Goal: Download file/media

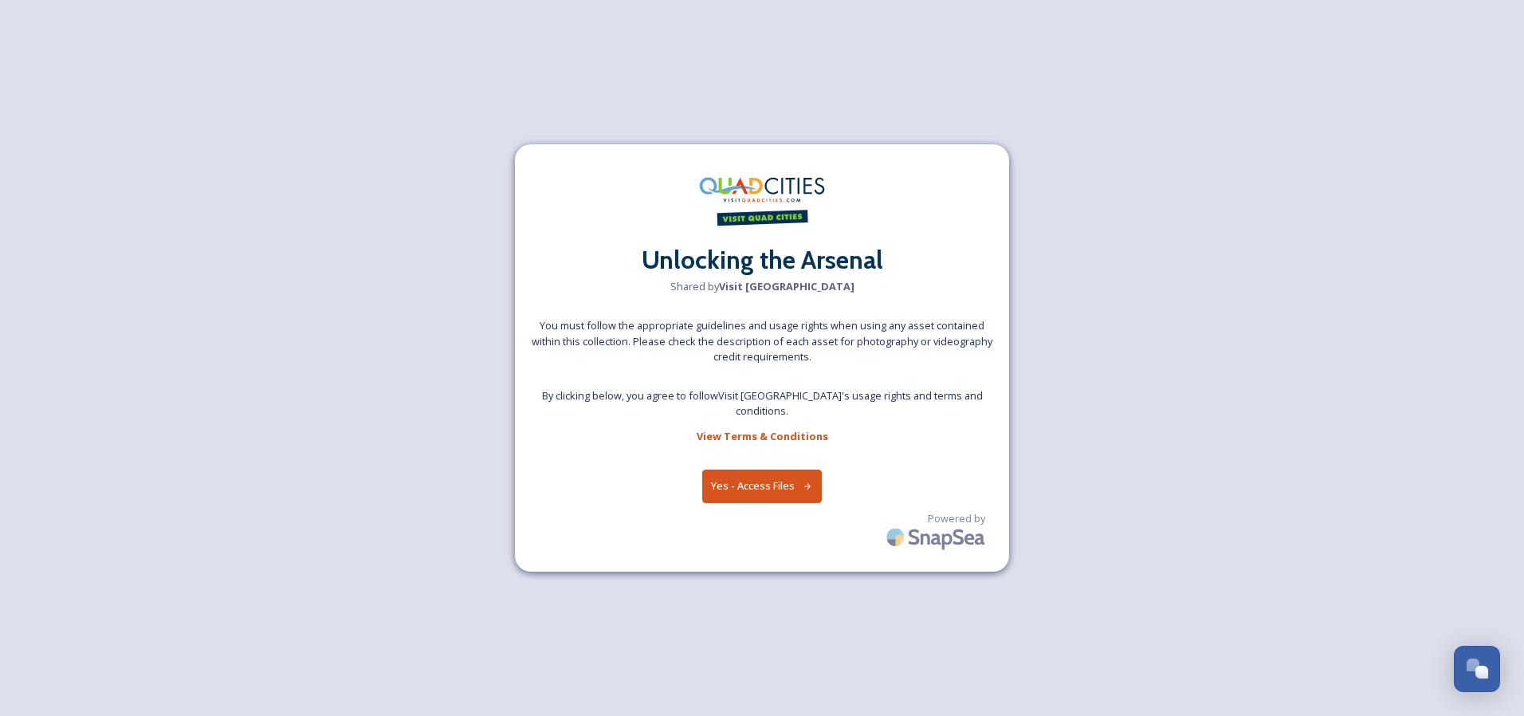
click at [779, 484] on button "Yes - Access Files" at bounding box center [762, 486] width 120 height 33
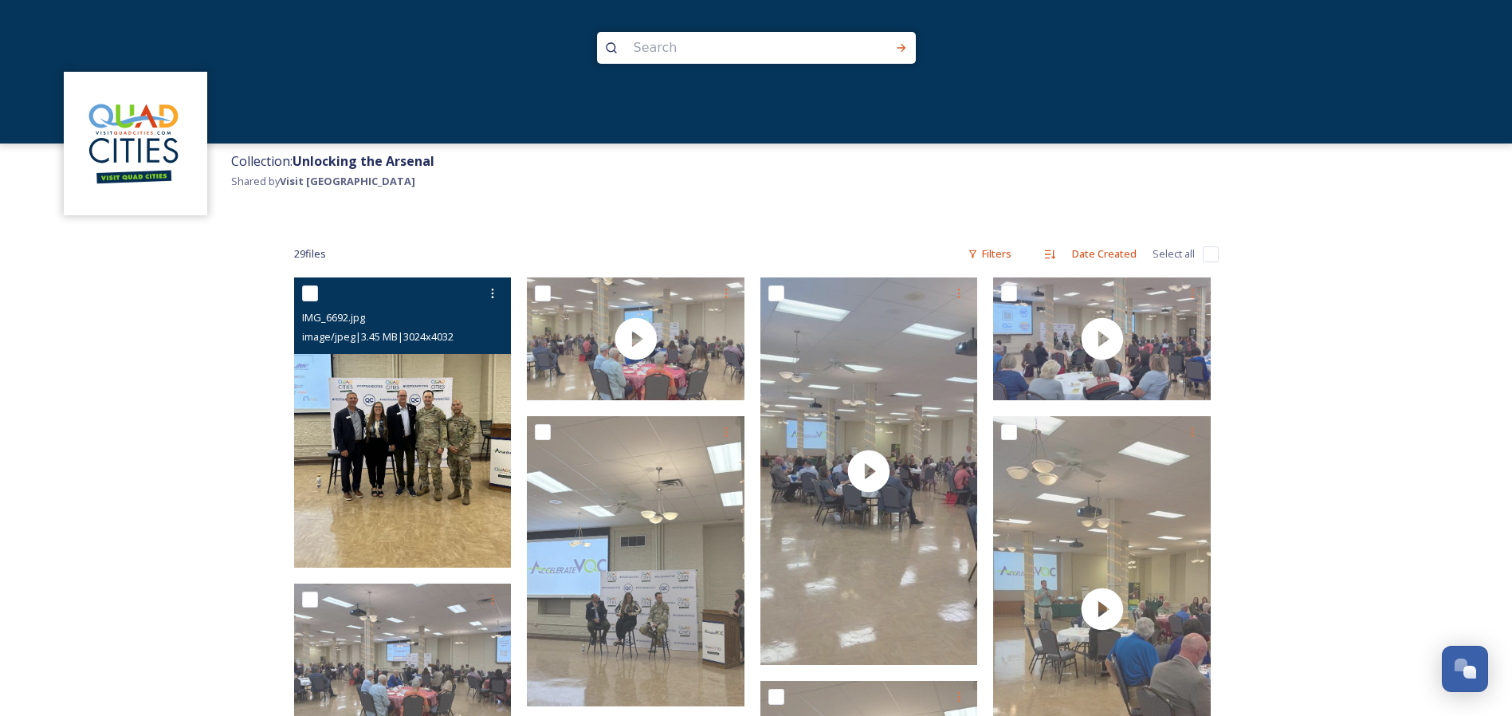
click at [387, 455] on img at bounding box center [403, 422] width 218 height 290
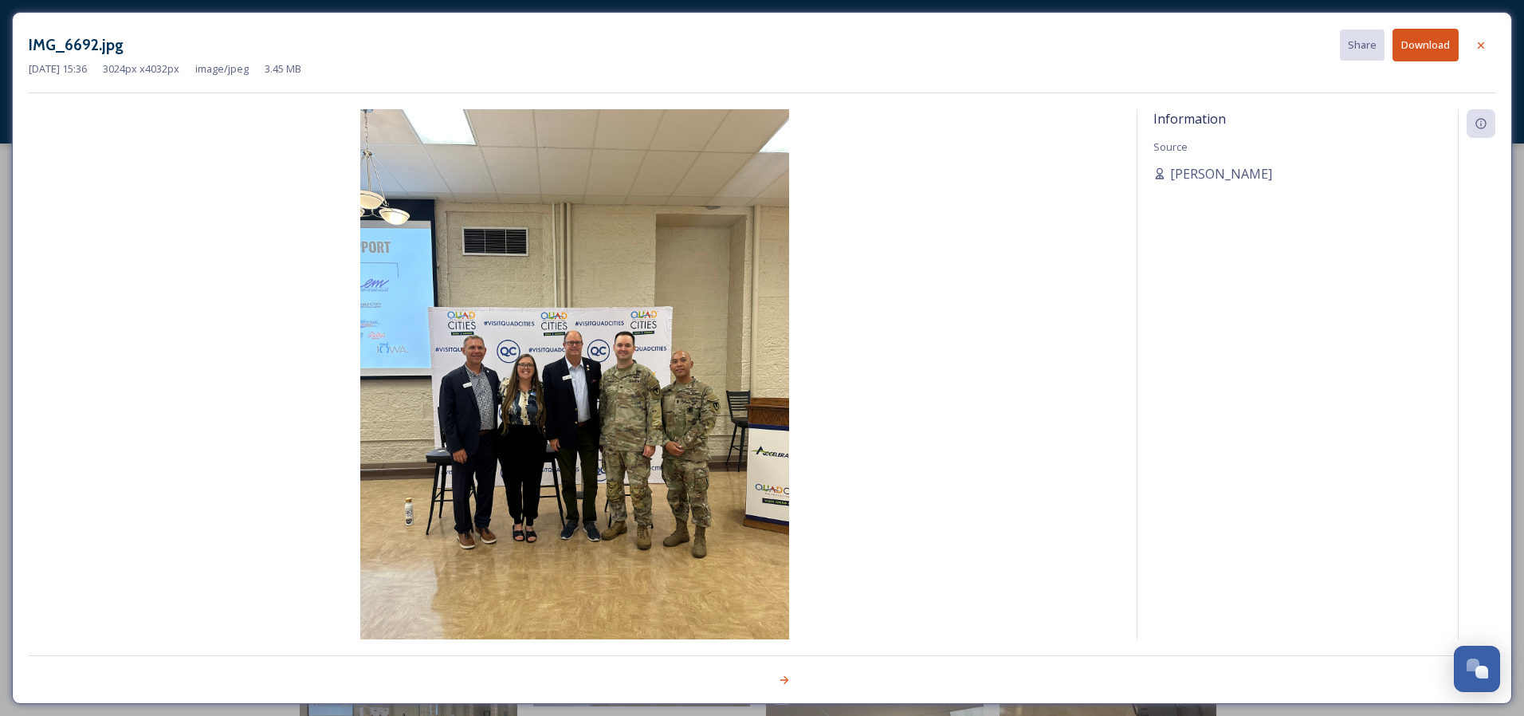
click at [753, 382] on img at bounding box center [575, 395] width 1092 height 572
click at [785, 681] on icon at bounding box center [784, 680] width 13 height 13
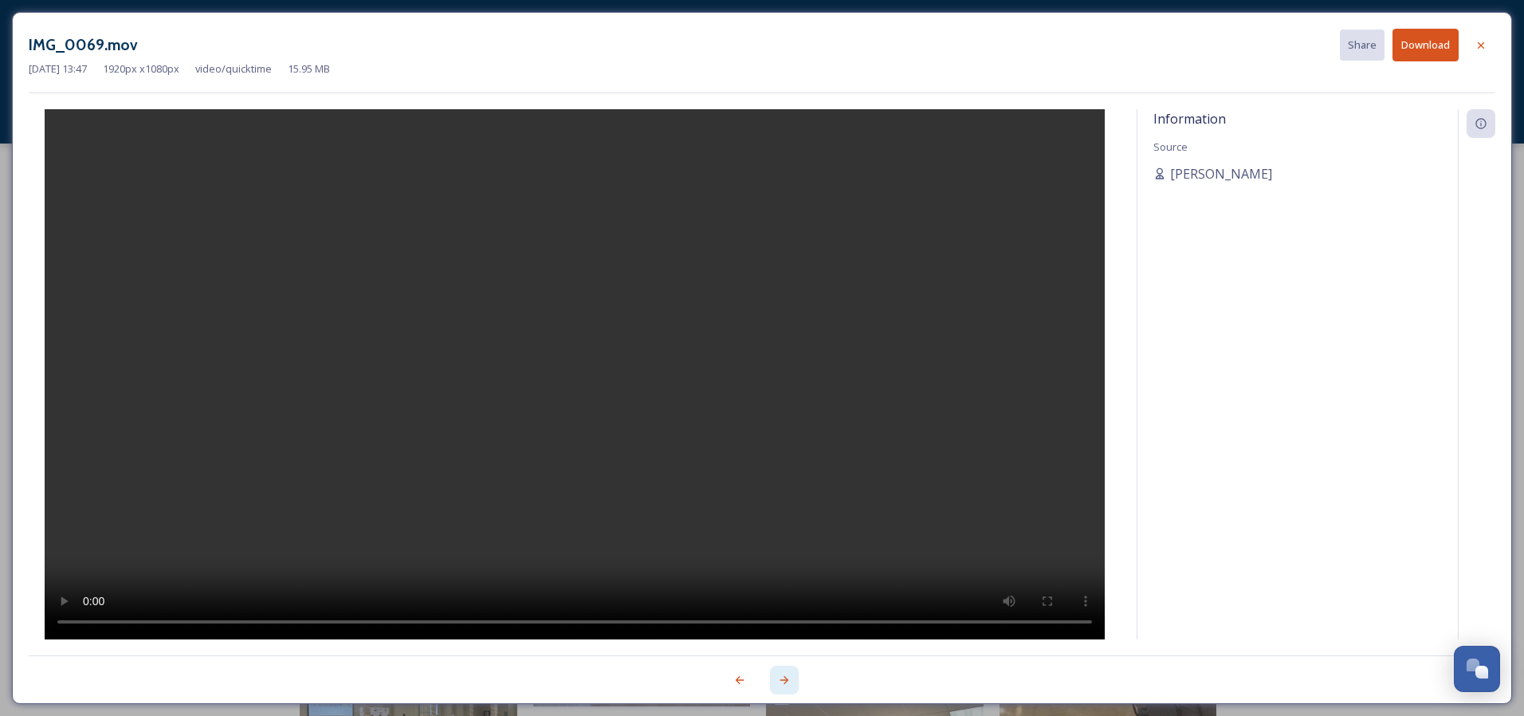
click at [781, 681] on icon at bounding box center [784, 680] width 13 height 13
click at [786, 677] on icon at bounding box center [784, 680] width 13 height 13
click at [785, 675] on icon at bounding box center [784, 680] width 13 height 13
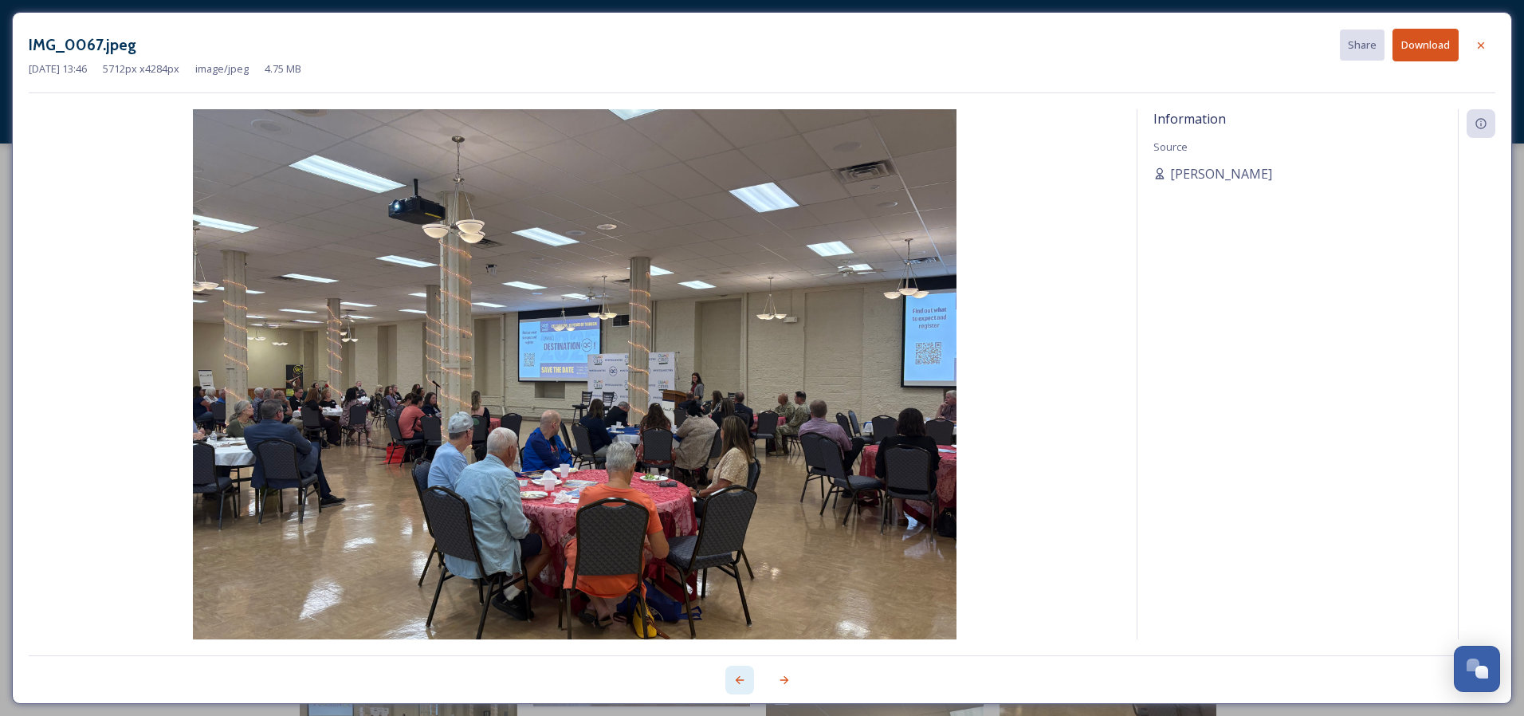
click at [735, 678] on icon at bounding box center [740, 680] width 13 height 13
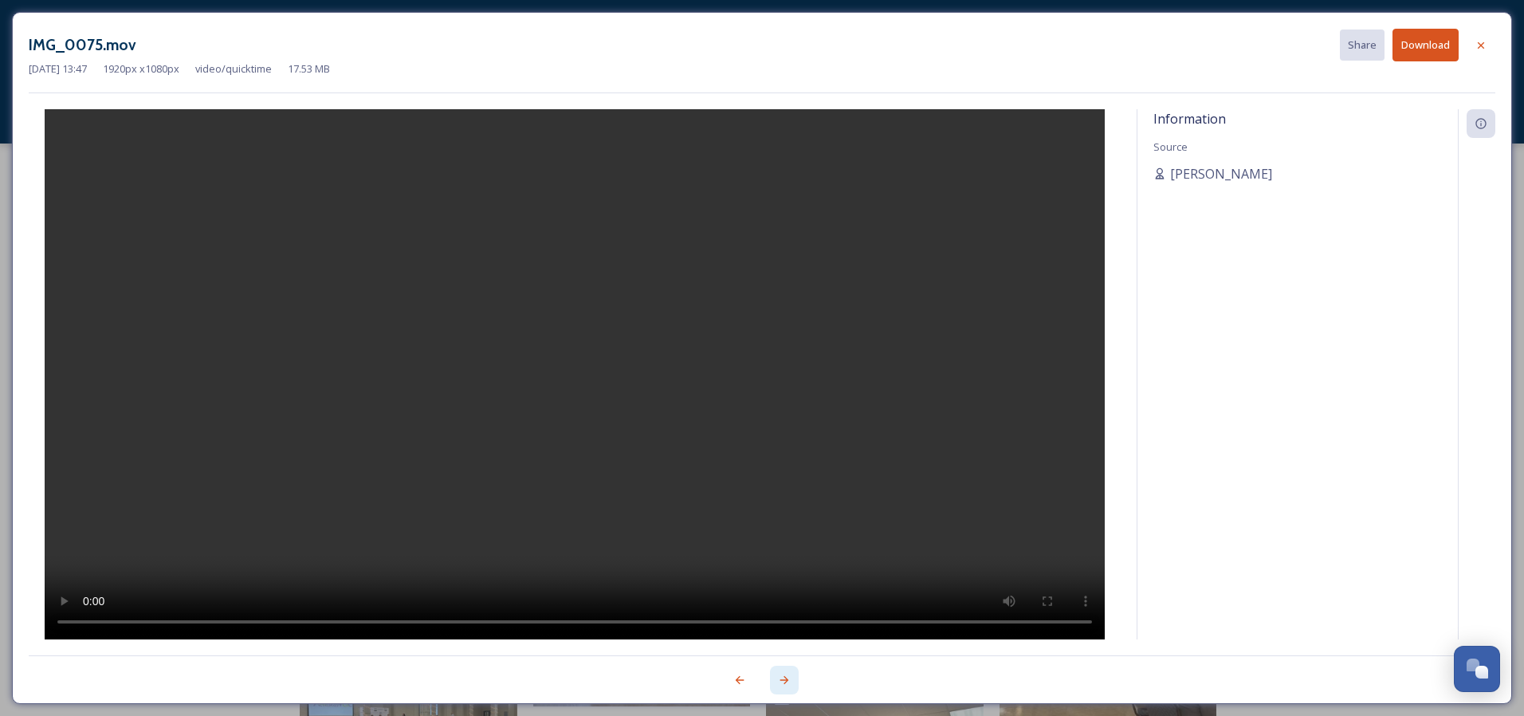
click at [788, 675] on icon at bounding box center [784, 680] width 13 height 13
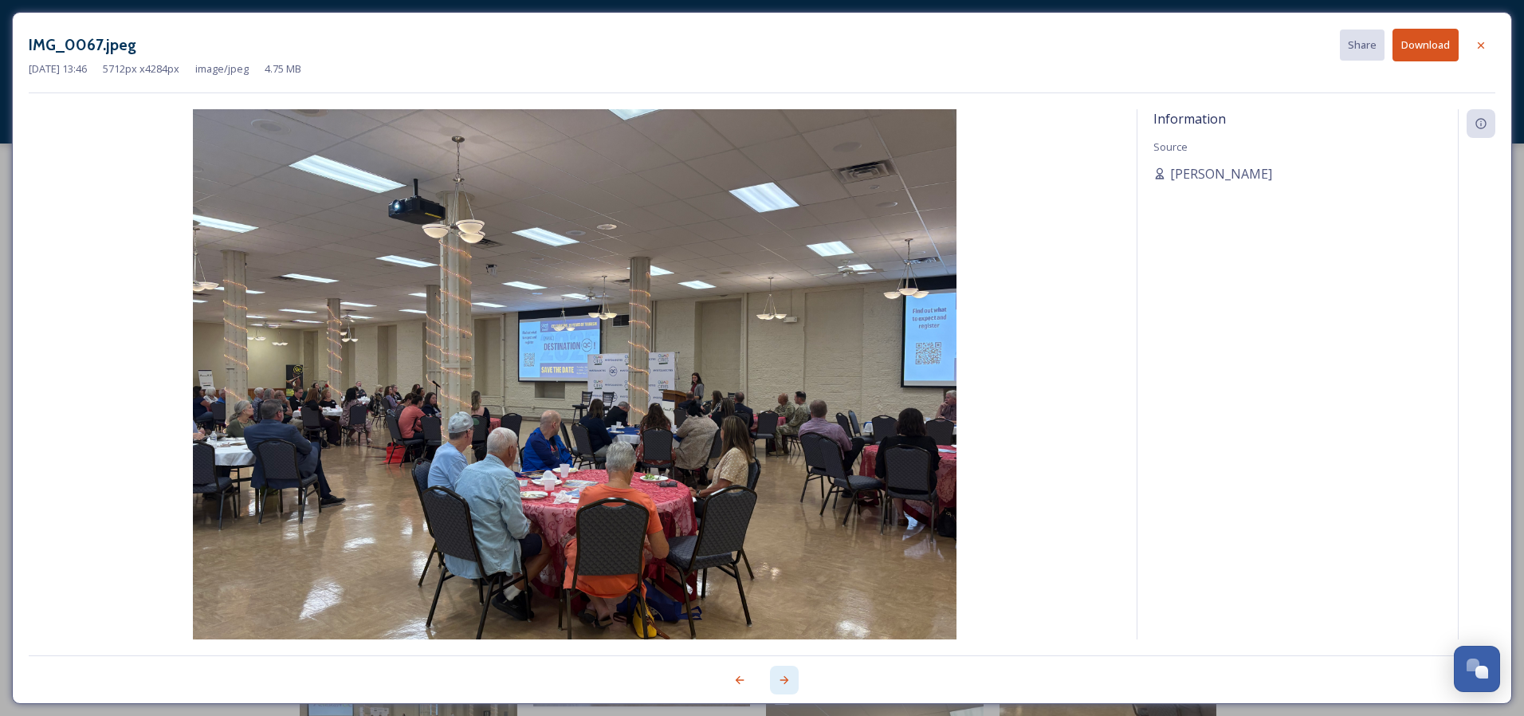
click at [782, 682] on icon at bounding box center [784, 680] width 13 height 13
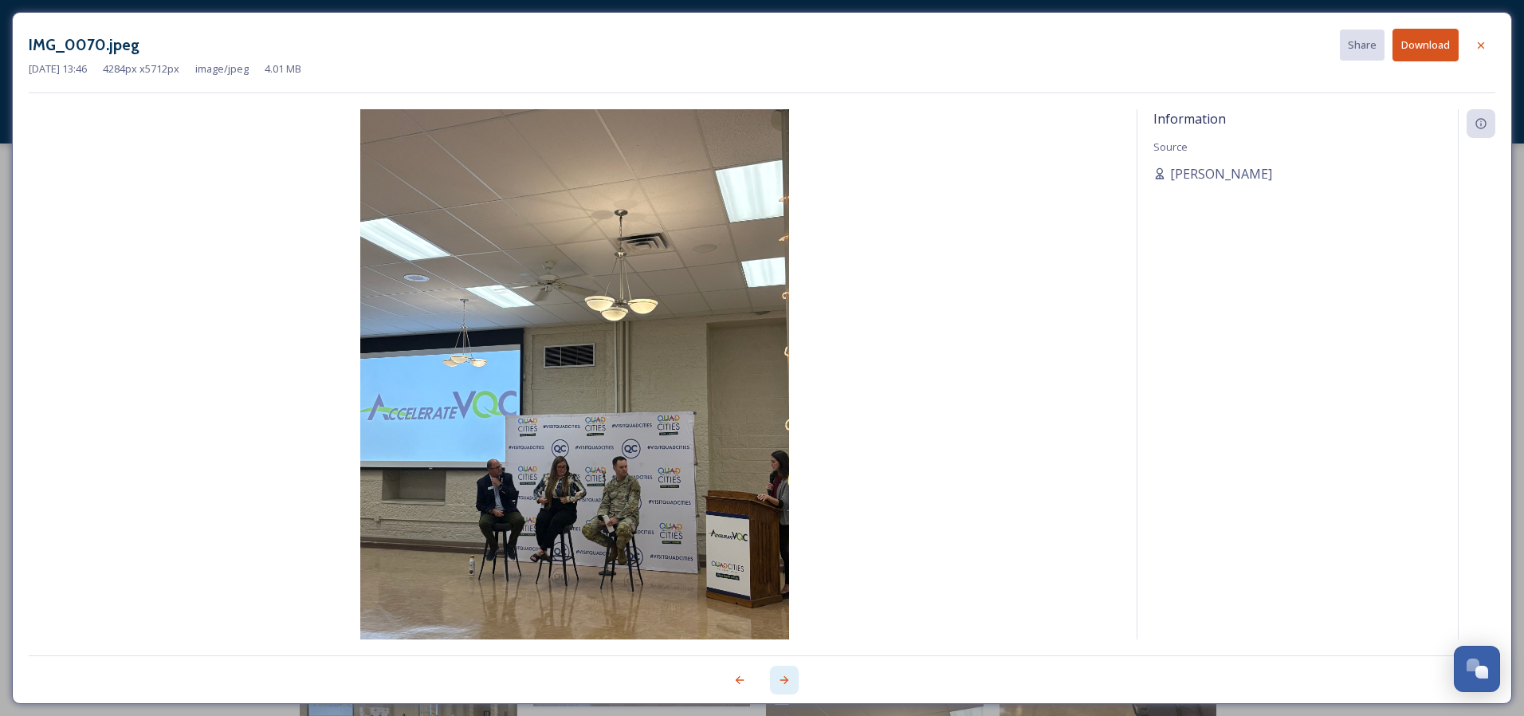
click at [781, 687] on div at bounding box center [784, 680] width 29 height 29
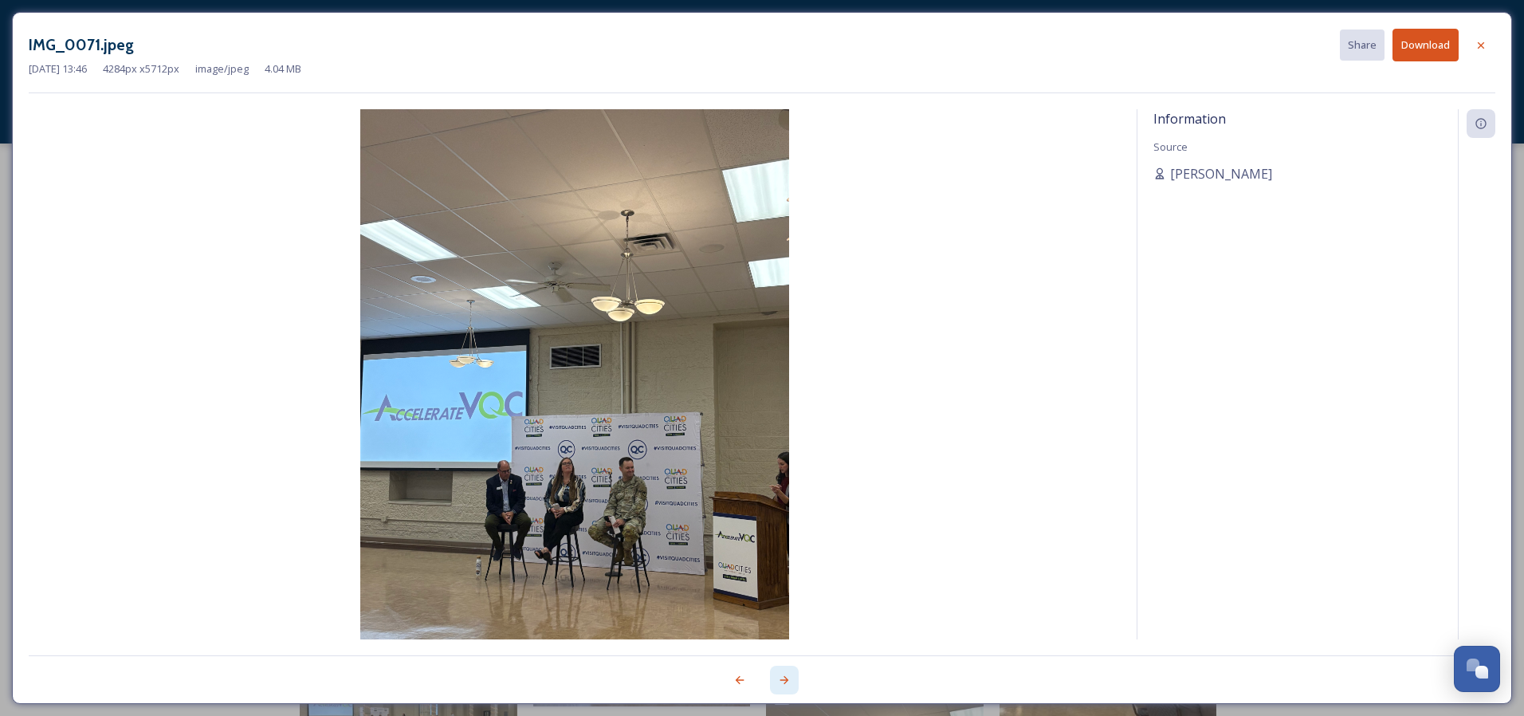
click at [774, 686] on div at bounding box center [784, 680] width 29 height 29
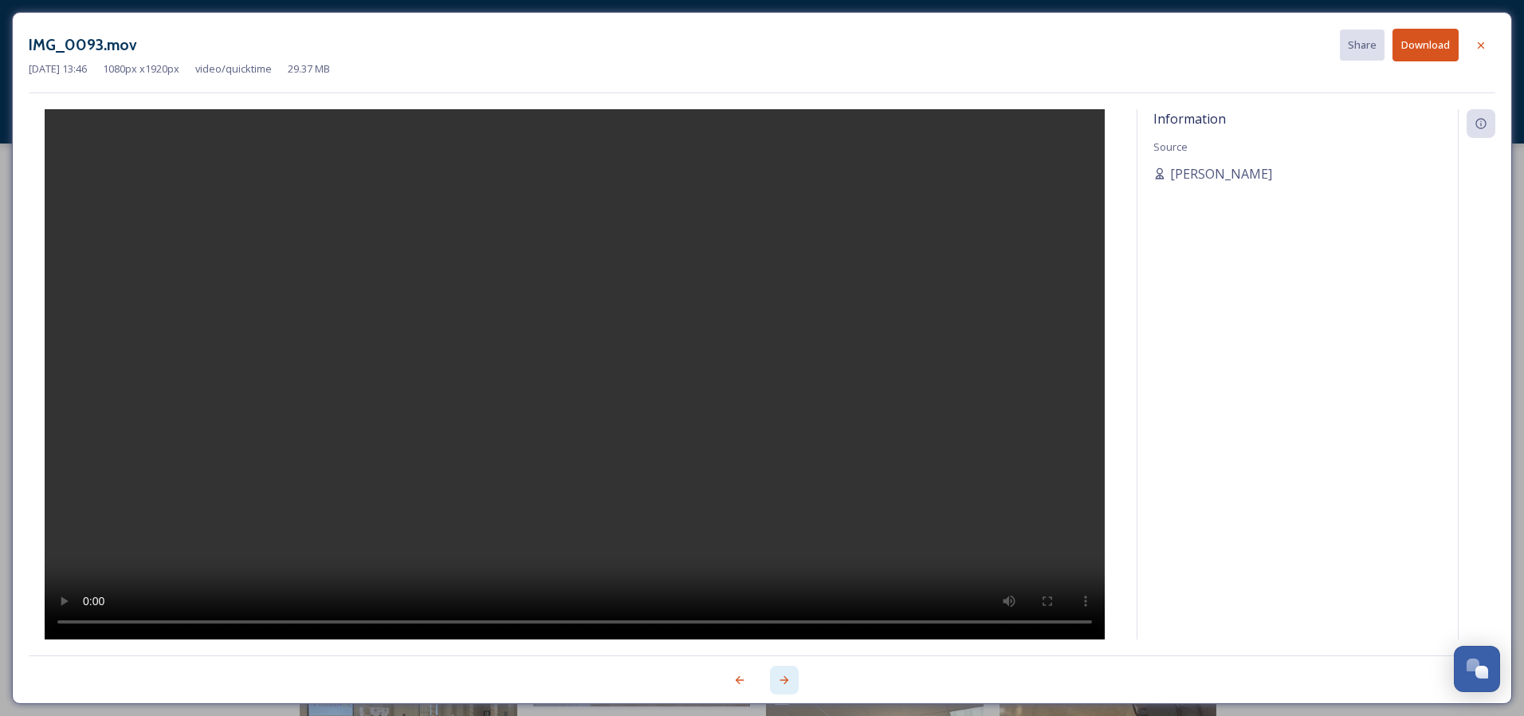
click at [774, 686] on div at bounding box center [784, 680] width 29 height 29
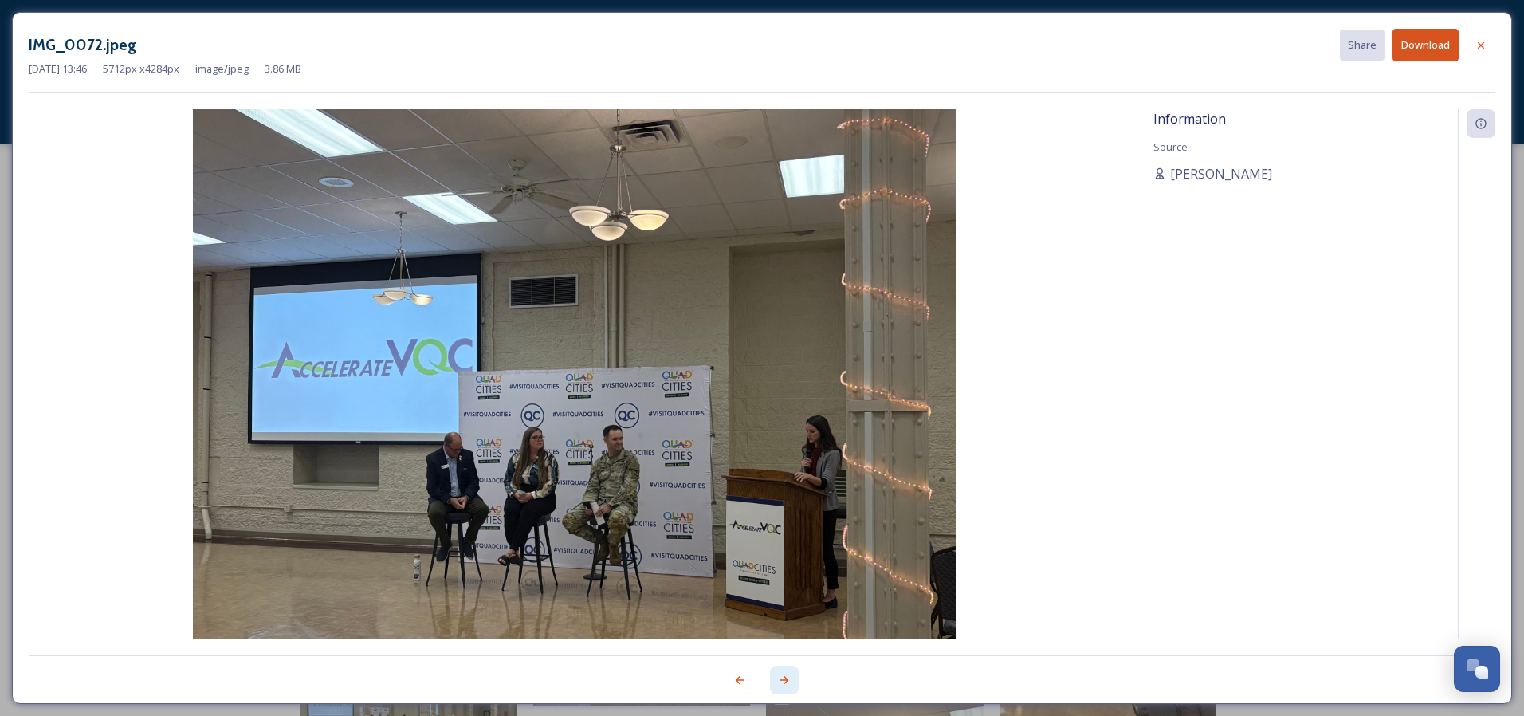
click at [778, 686] on div at bounding box center [784, 680] width 29 height 29
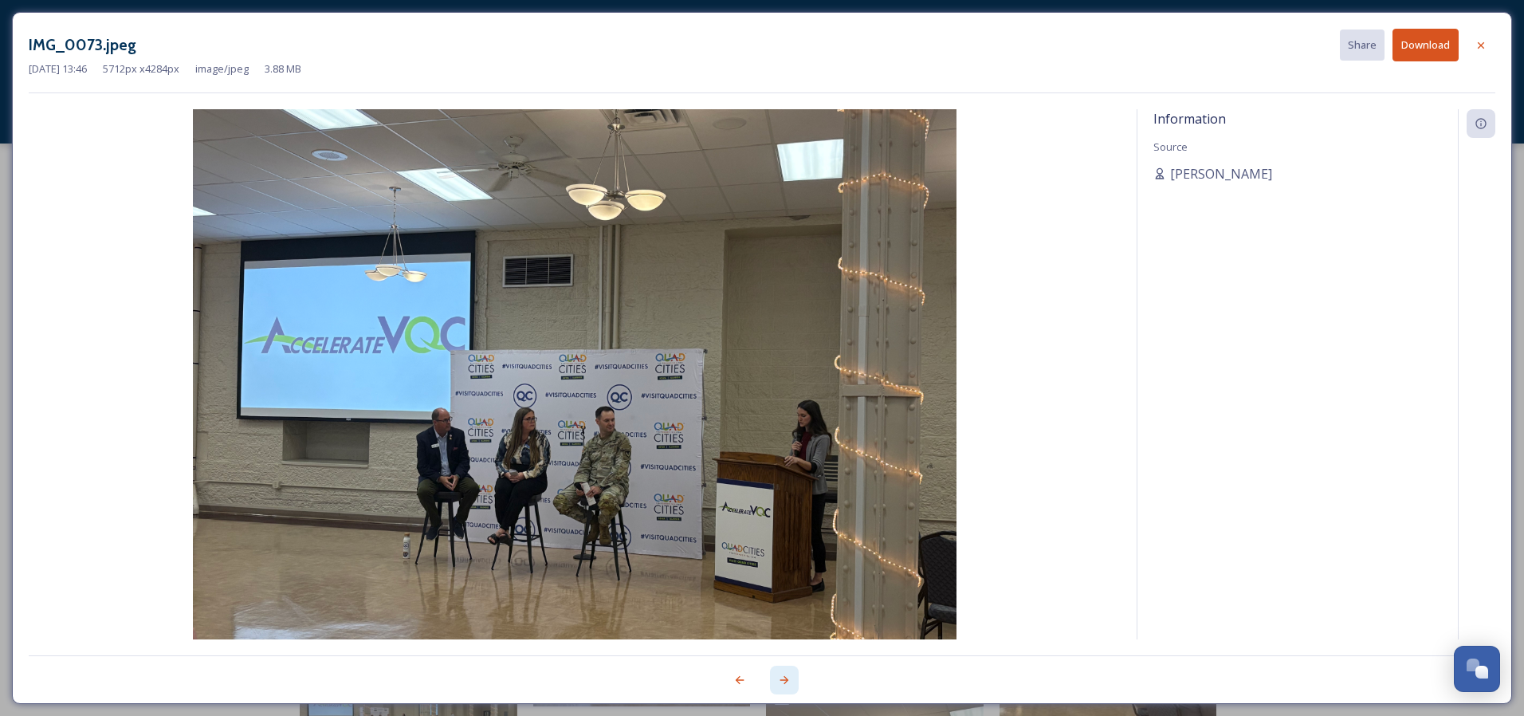
click at [780, 686] on div at bounding box center [784, 680] width 29 height 29
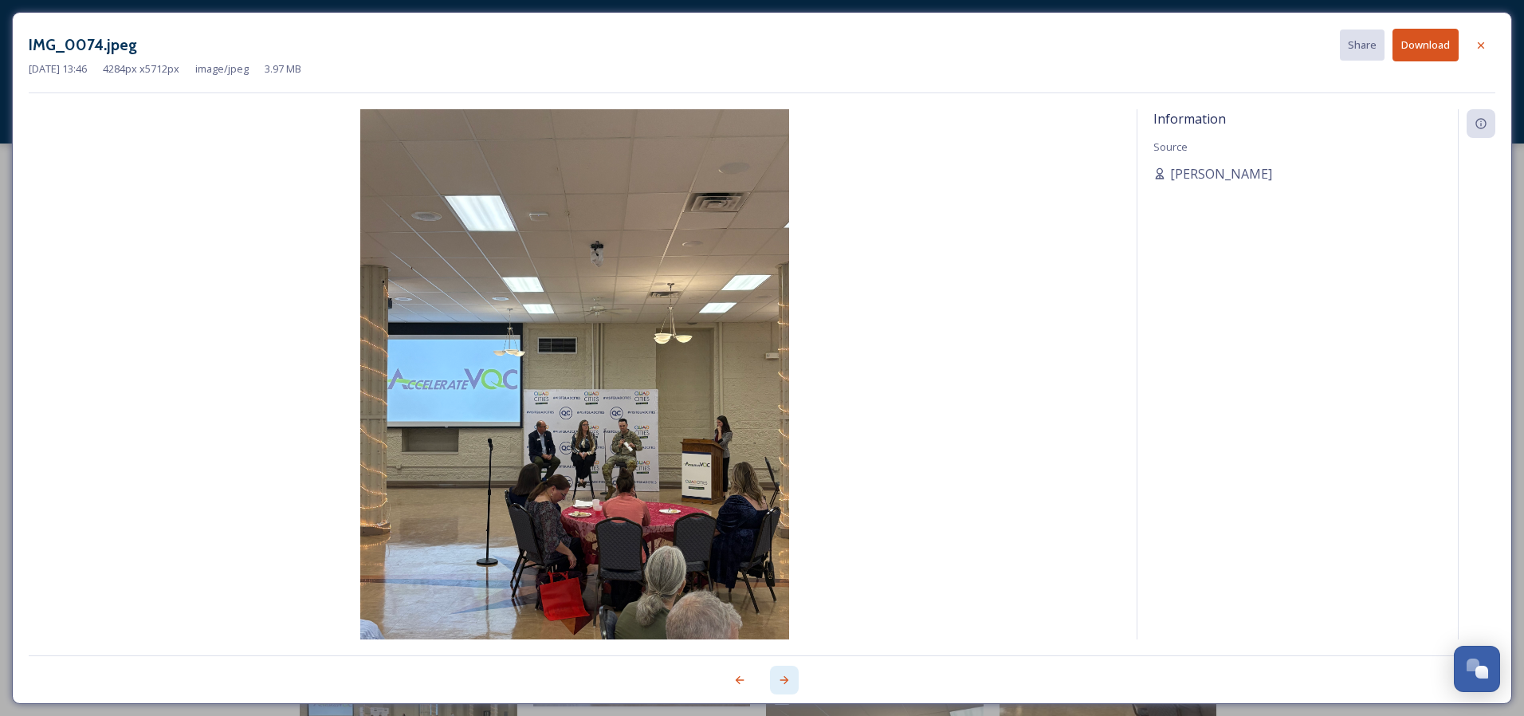
click at [782, 686] on div at bounding box center [784, 680] width 29 height 29
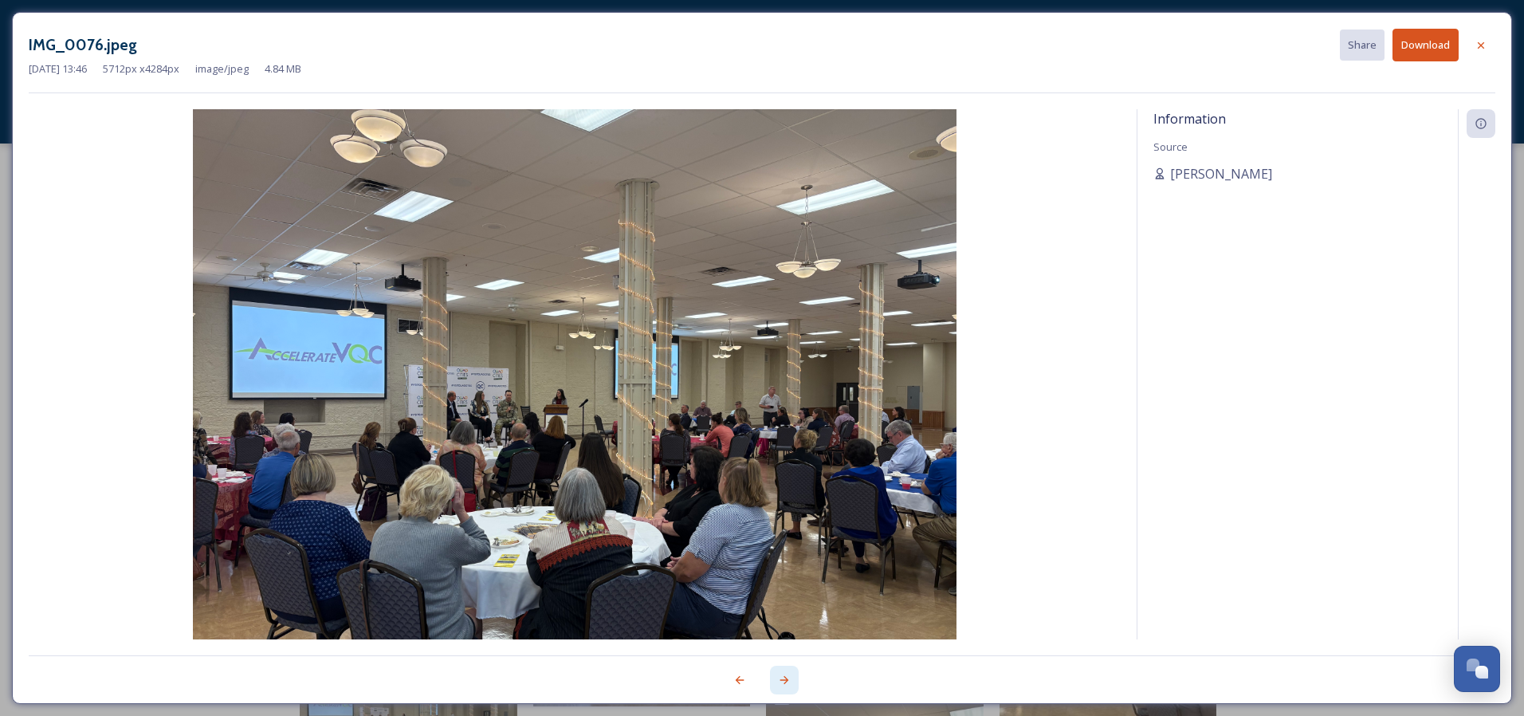
click at [795, 679] on div at bounding box center [784, 680] width 29 height 29
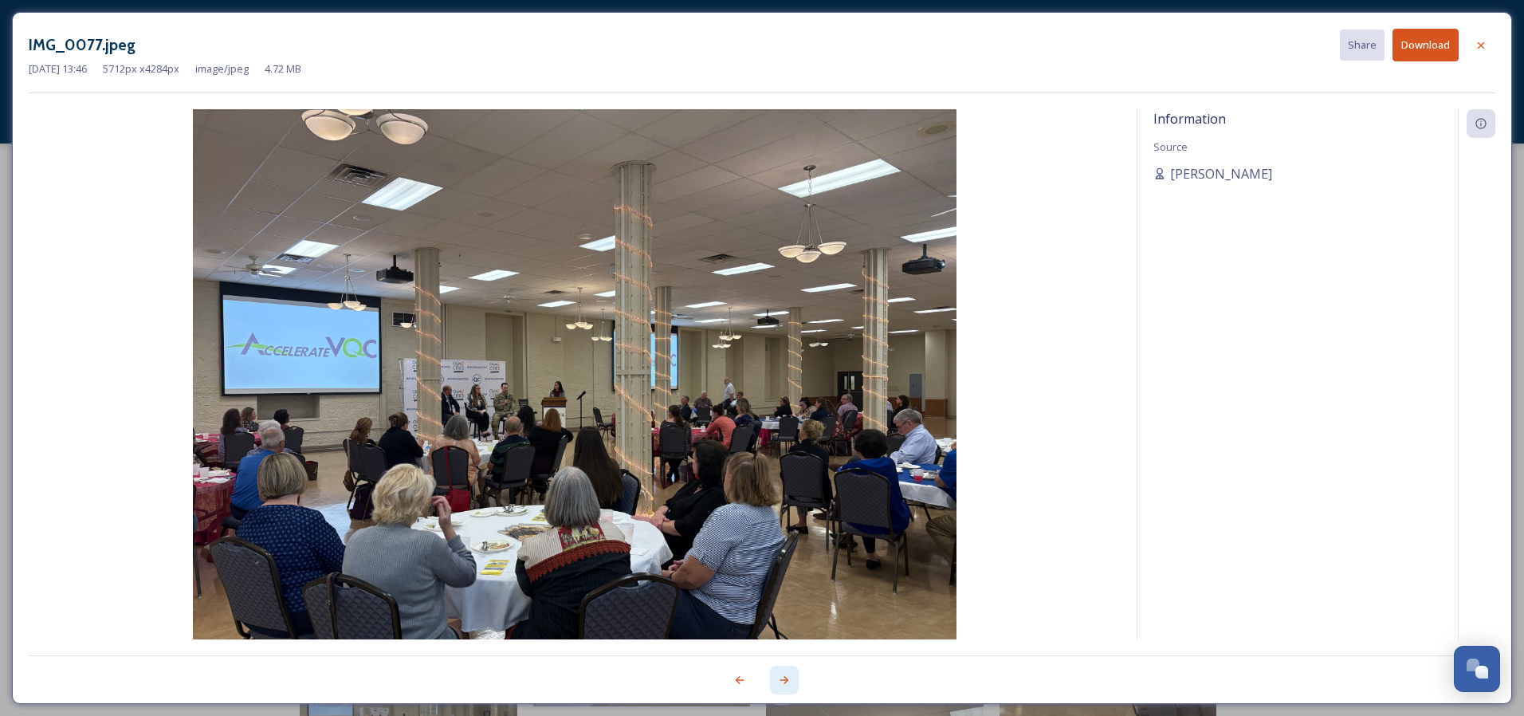
click at [781, 682] on icon at bounding box center [784, 680] width 13 height 13
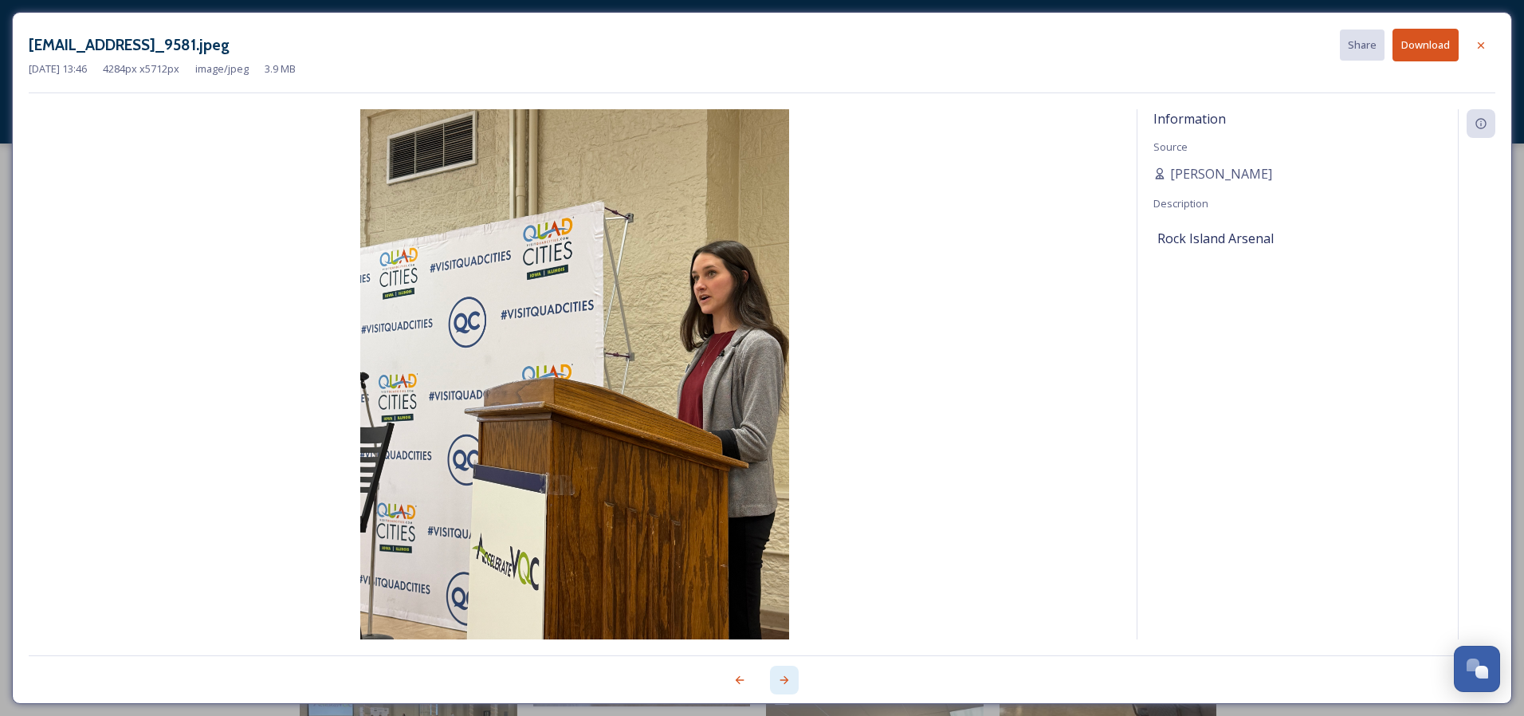
click at [786, 686] on icon at bounding box center [784, 680] width 13 height 13
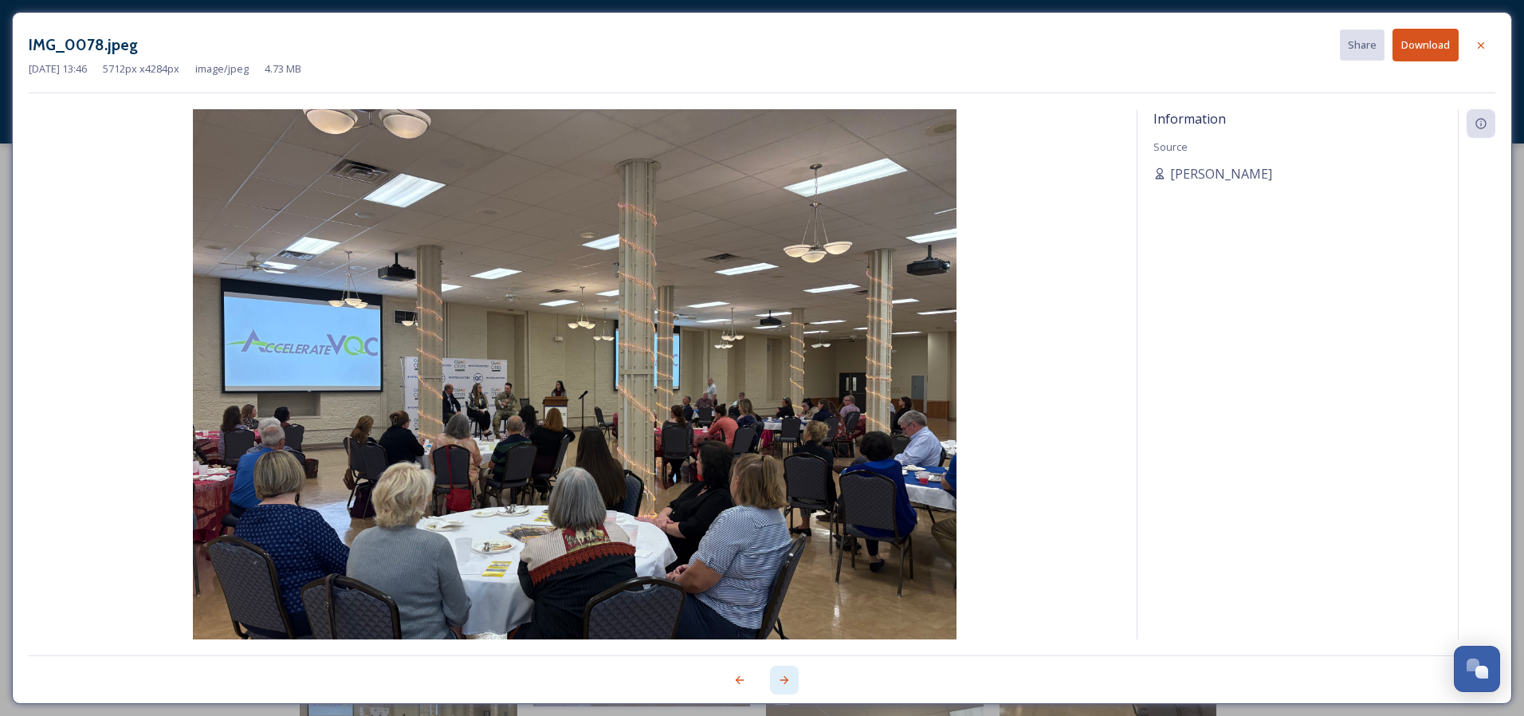
click at [785, 675] on icon at bounding box center [784, 680] width 13 height 13
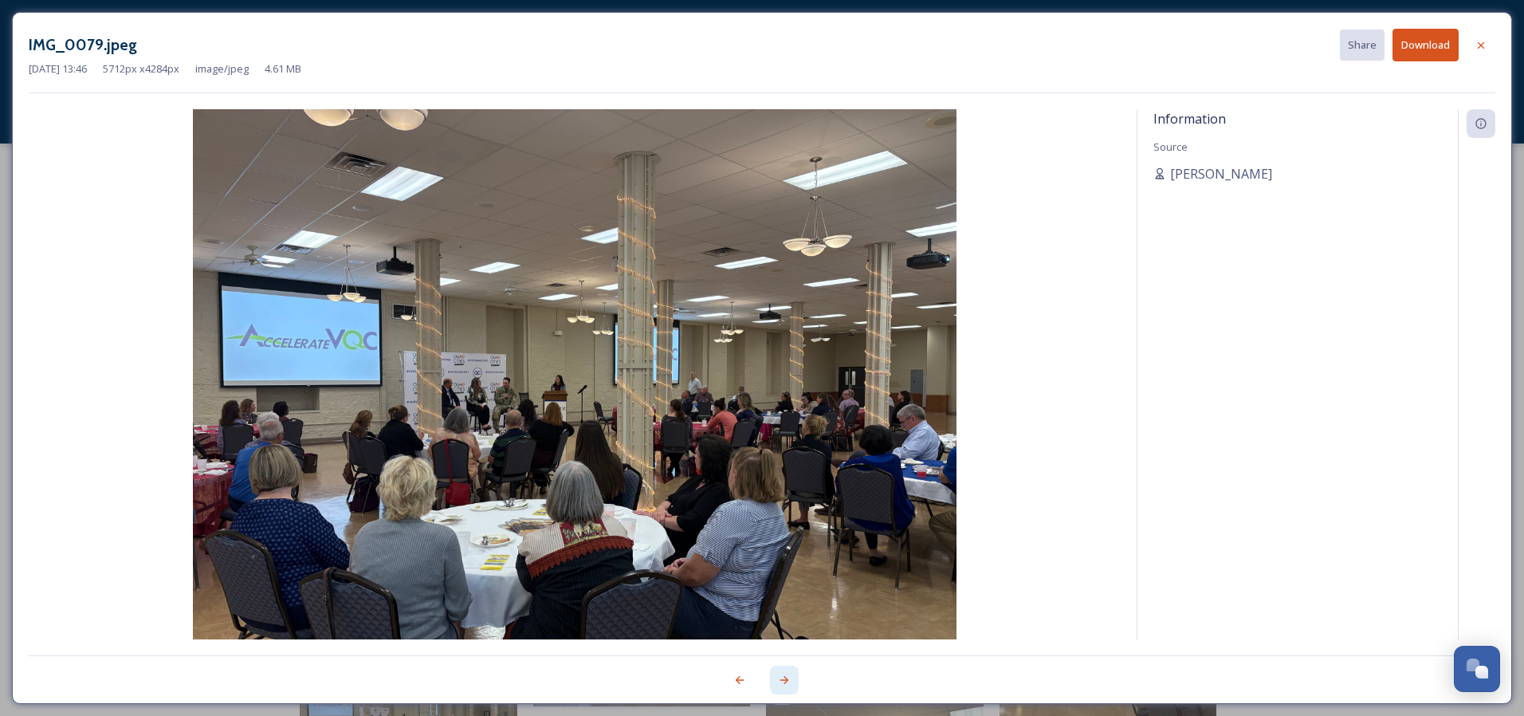
click at [781, 686] on icon at bounding box center [784, 680] width 13 height 13
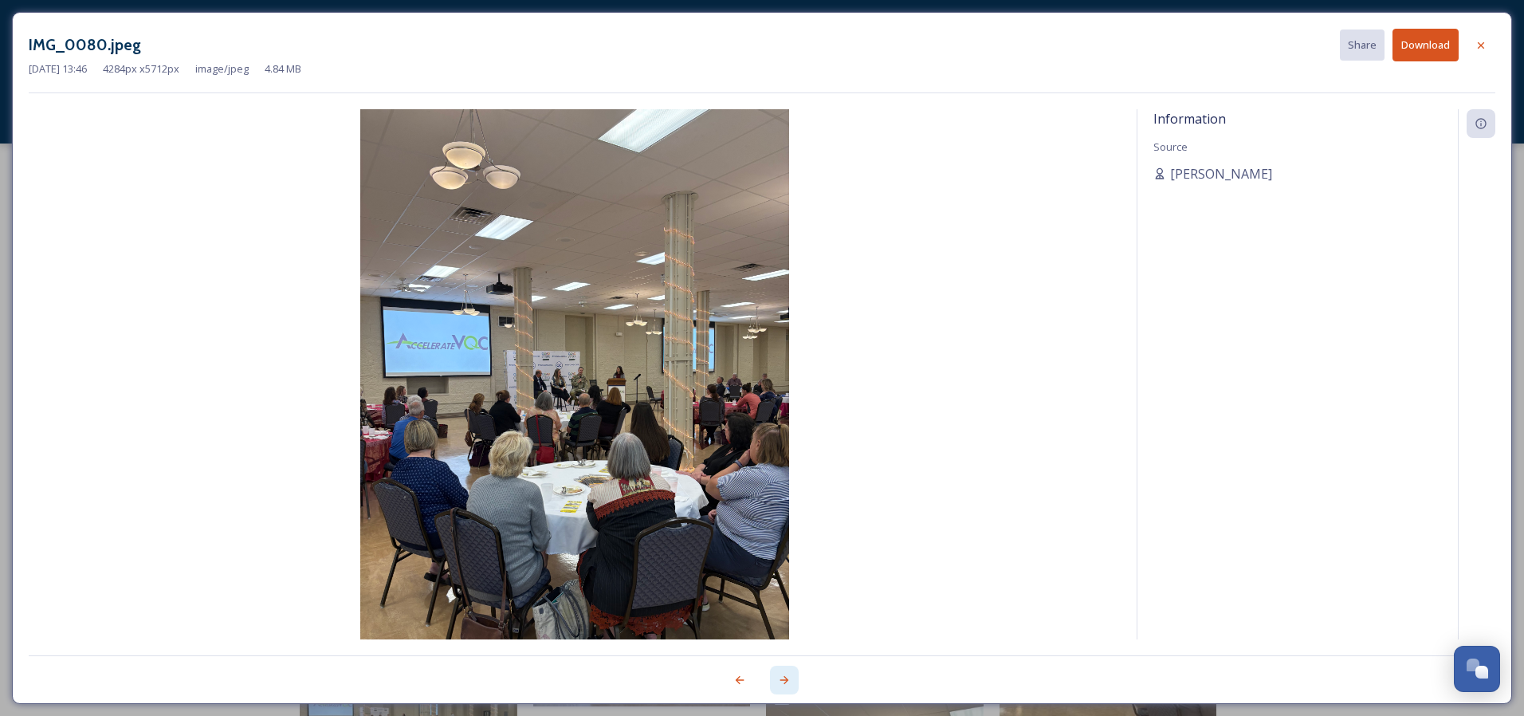
click at [789, 675] on icon at bounding box center [784, 680] width 13 height 13
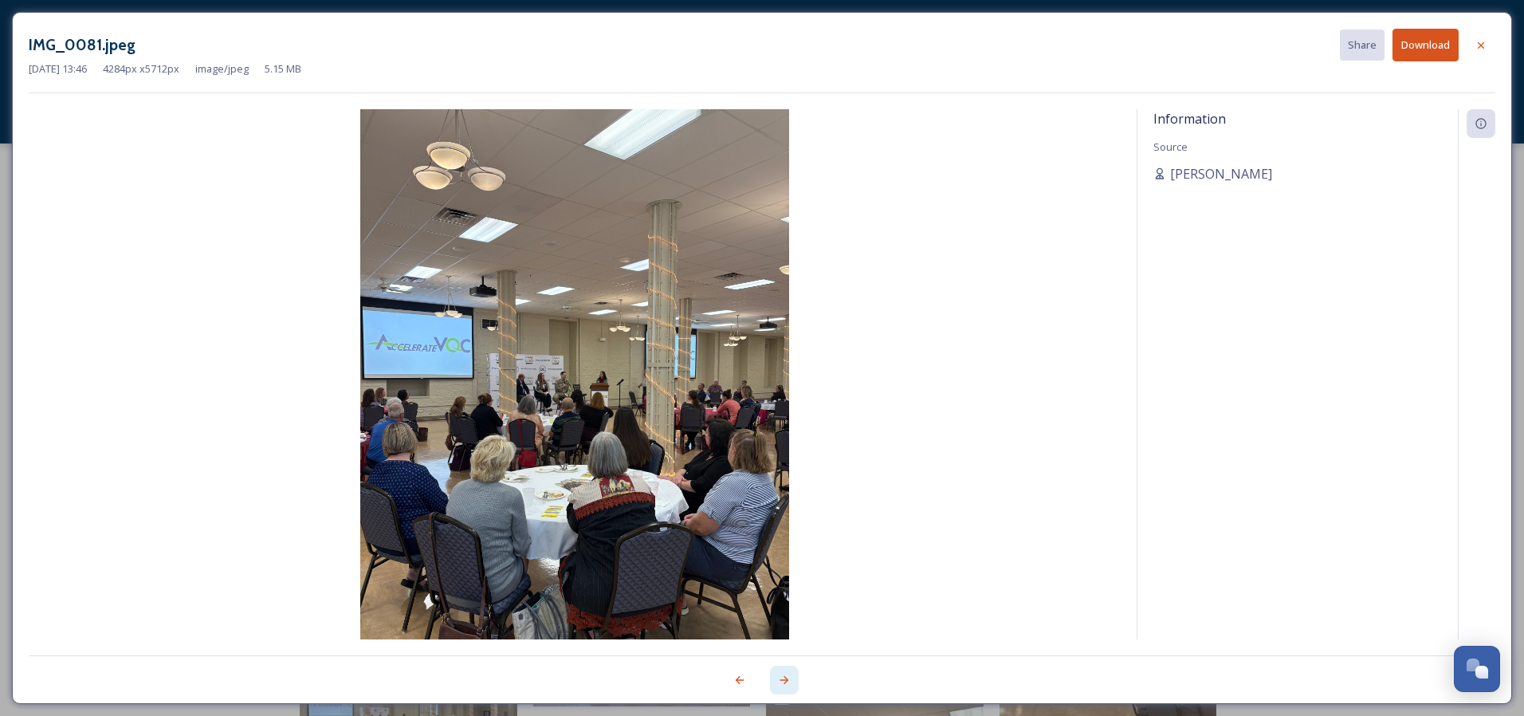
click at [779, 682] on icon at bounding box center [784, 680] width 13 height 13
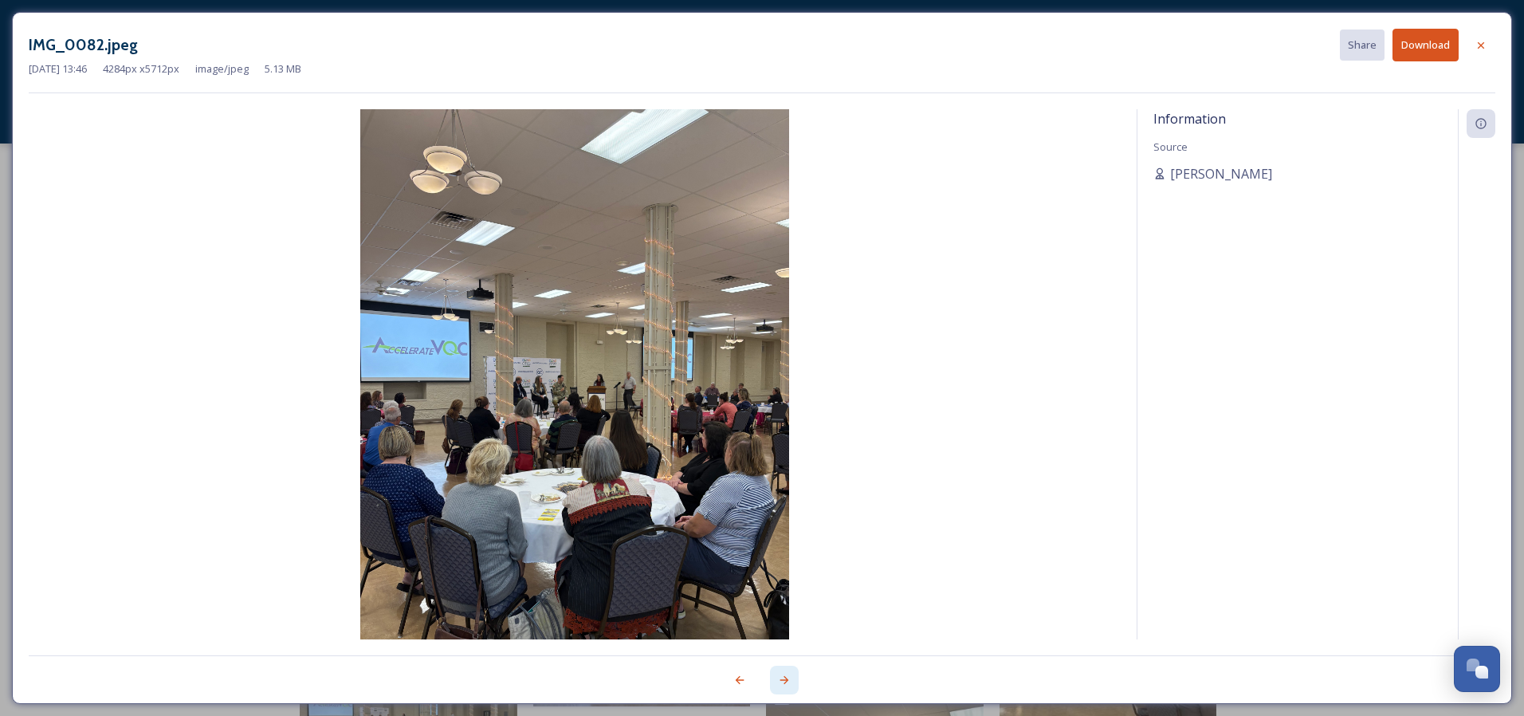
click at [794, 680] on div at bounding box center [784, 680] width 29 height 29
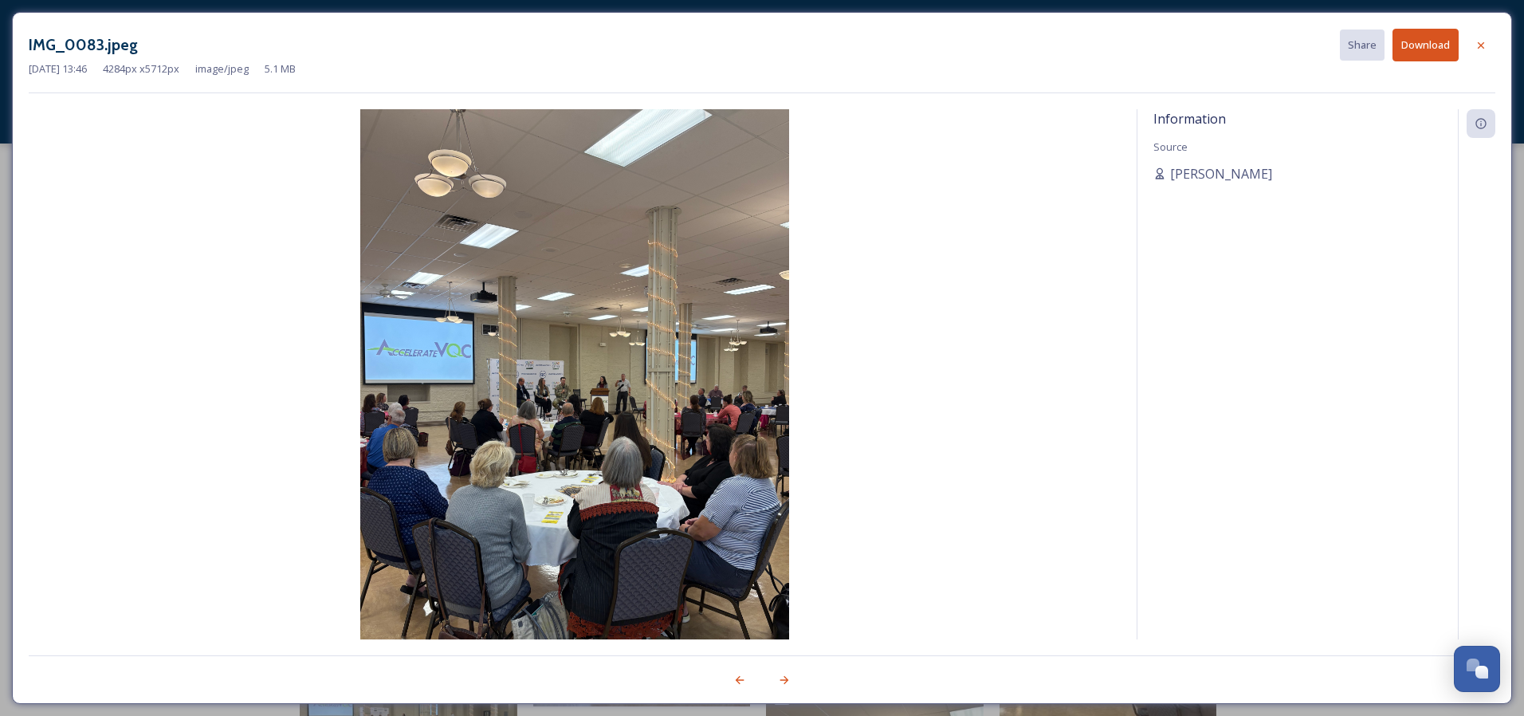
click at [769, 678] on div at bounding box center [1129, 680] width 734 height 29
click at [776, 671] on div at bounding box center [784, 680] width 29 height 29
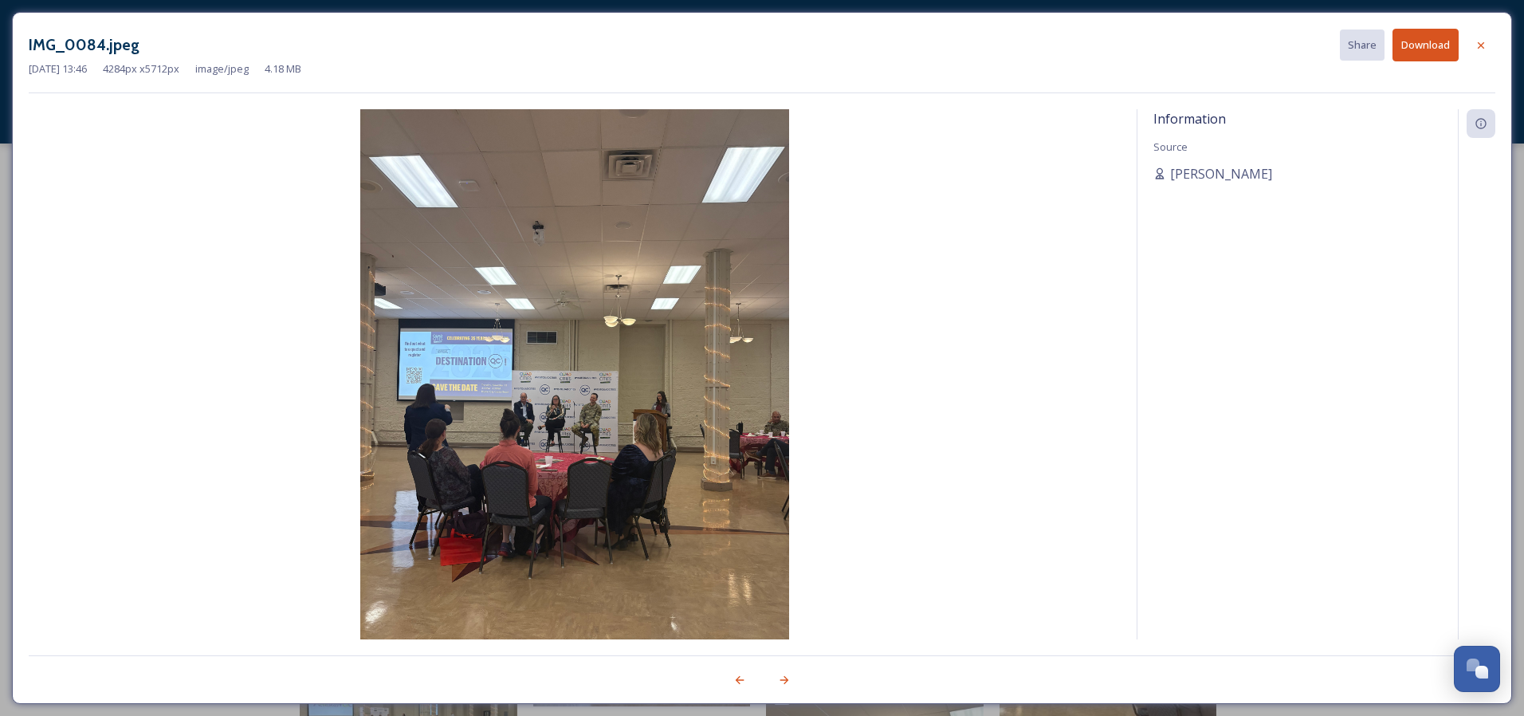
click at [570, 455] on img at bounding box center [575, 395] width 1092 height 572
click at [1429, 64] on div "[DATE] 13:46 4284 px x 5712 px image/jpeg 4.18 MB" at bounding box center [762, 68] width 1467 height 15
click at [1430, 44] on button "Download" at bounding box center [1426, 45] width 66 height 33
click at [783, 692] on div at bounding box center [784, 680] width 29 height 29
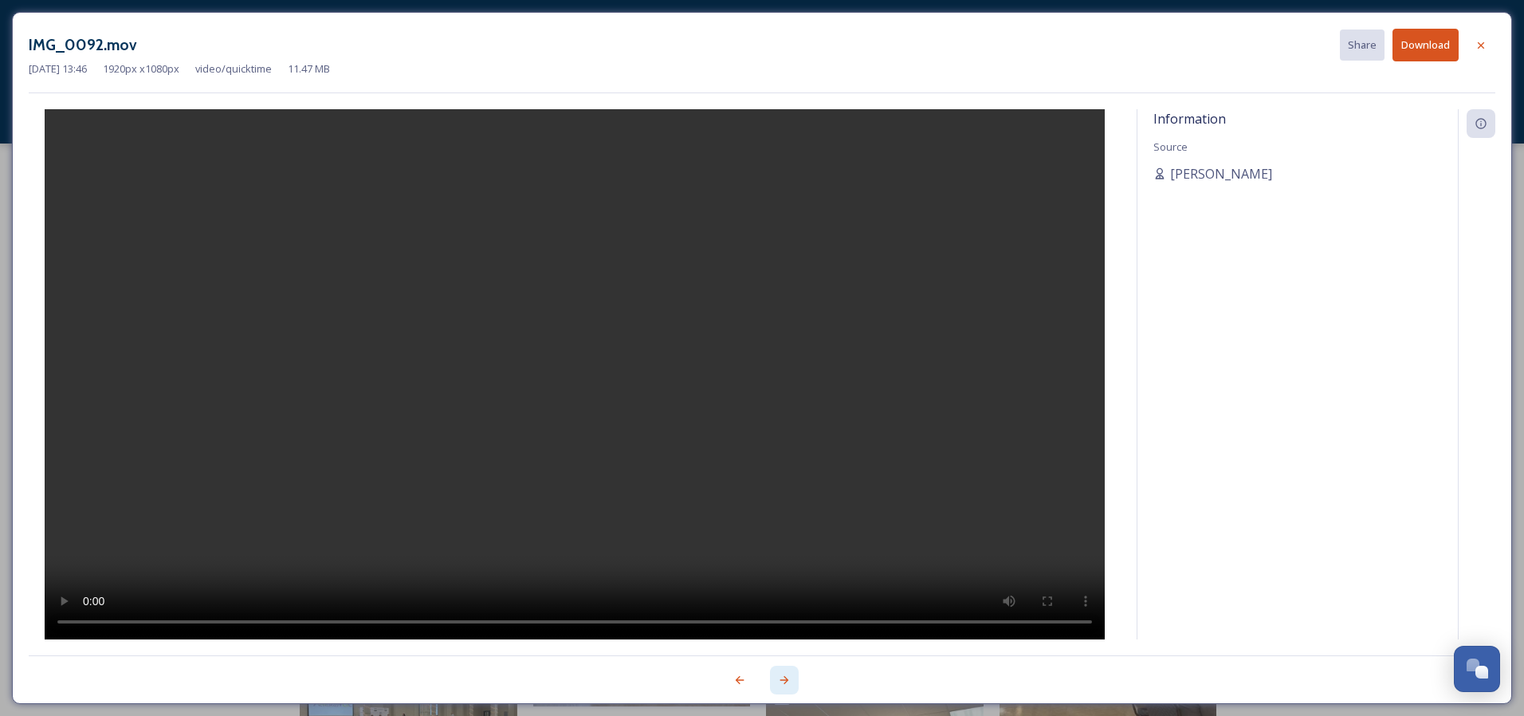
click at [796, 689] on div at bounding box center [784, 680] width 29 height 29
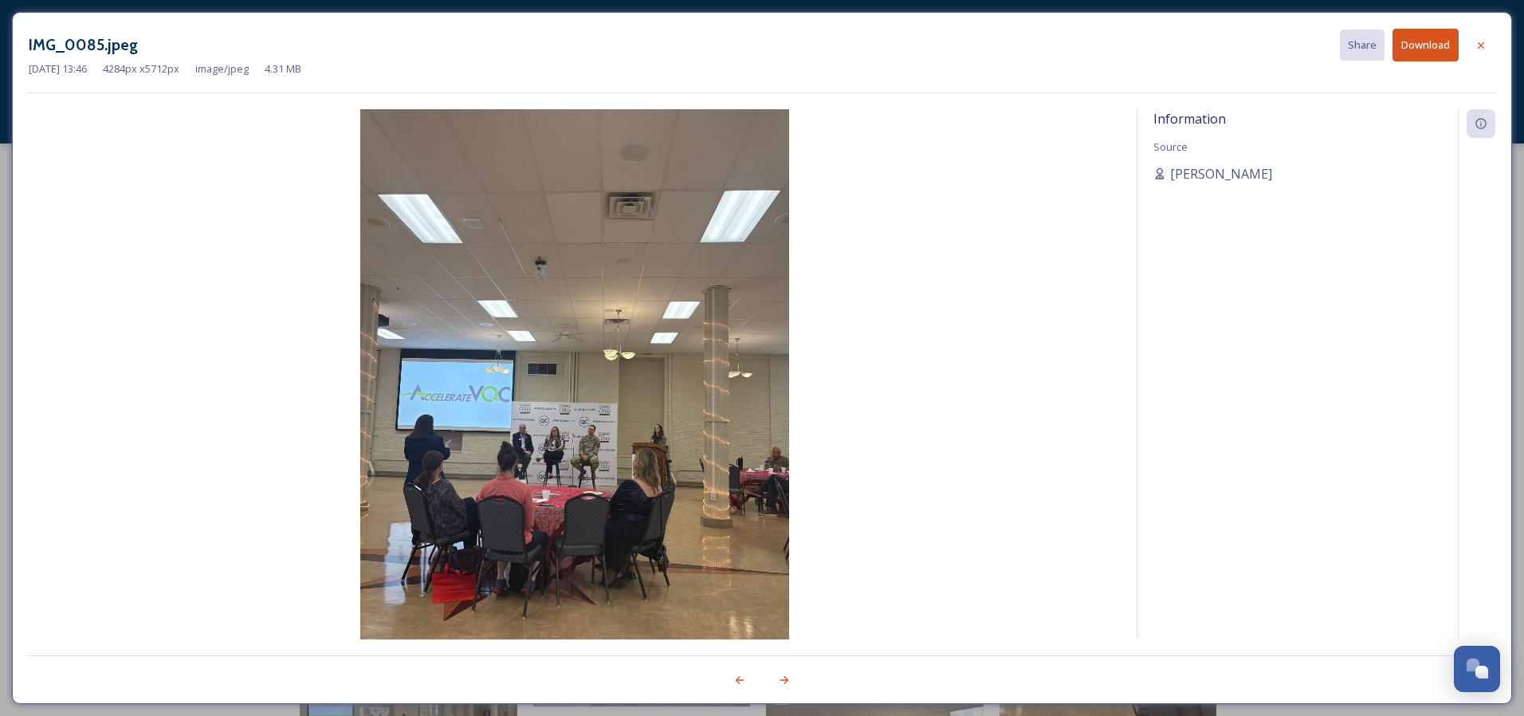
click at [1430, 47] on button "Download" at bounding box center [1426, 45] width 66 height 33
click at [781, 684] on icon at bounding box center [784, 680] width 13 height 13
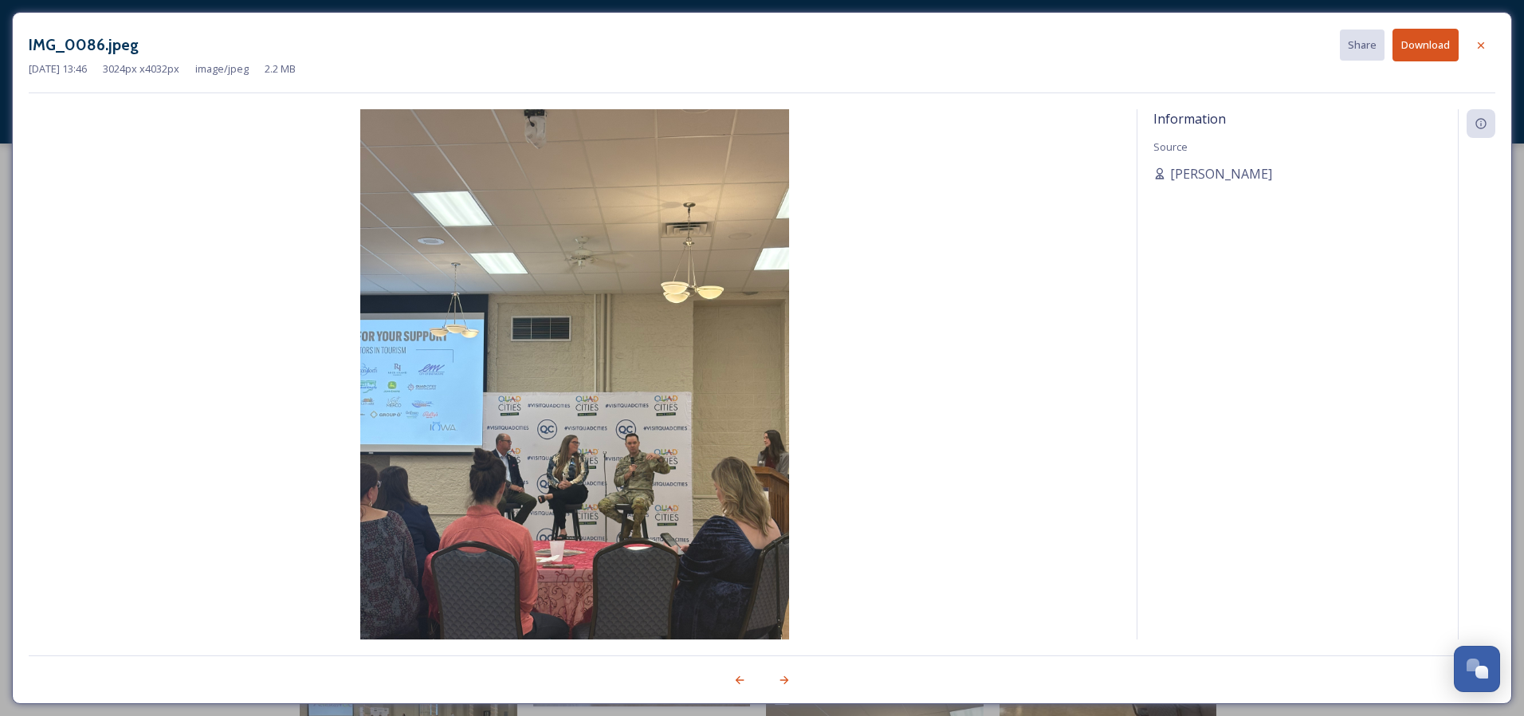
click at [1438, 45] on button "Download" at bounding box center [1426, 45] width 66 height 33
click at [794, 684] on div at bounding box center [784, 680] width 29 height 29
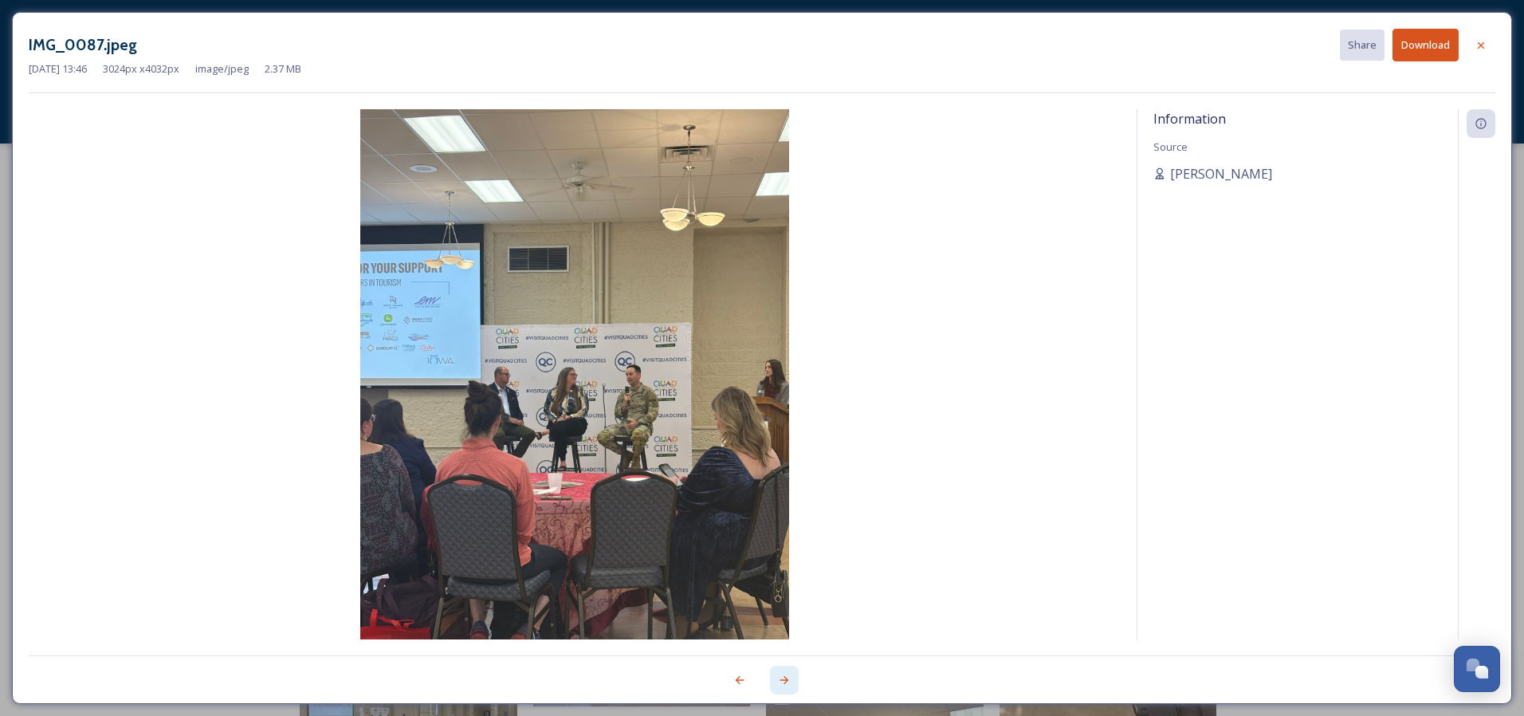
click at [789, 677] on icon at bounding box center [784, 680] width 13 height 13
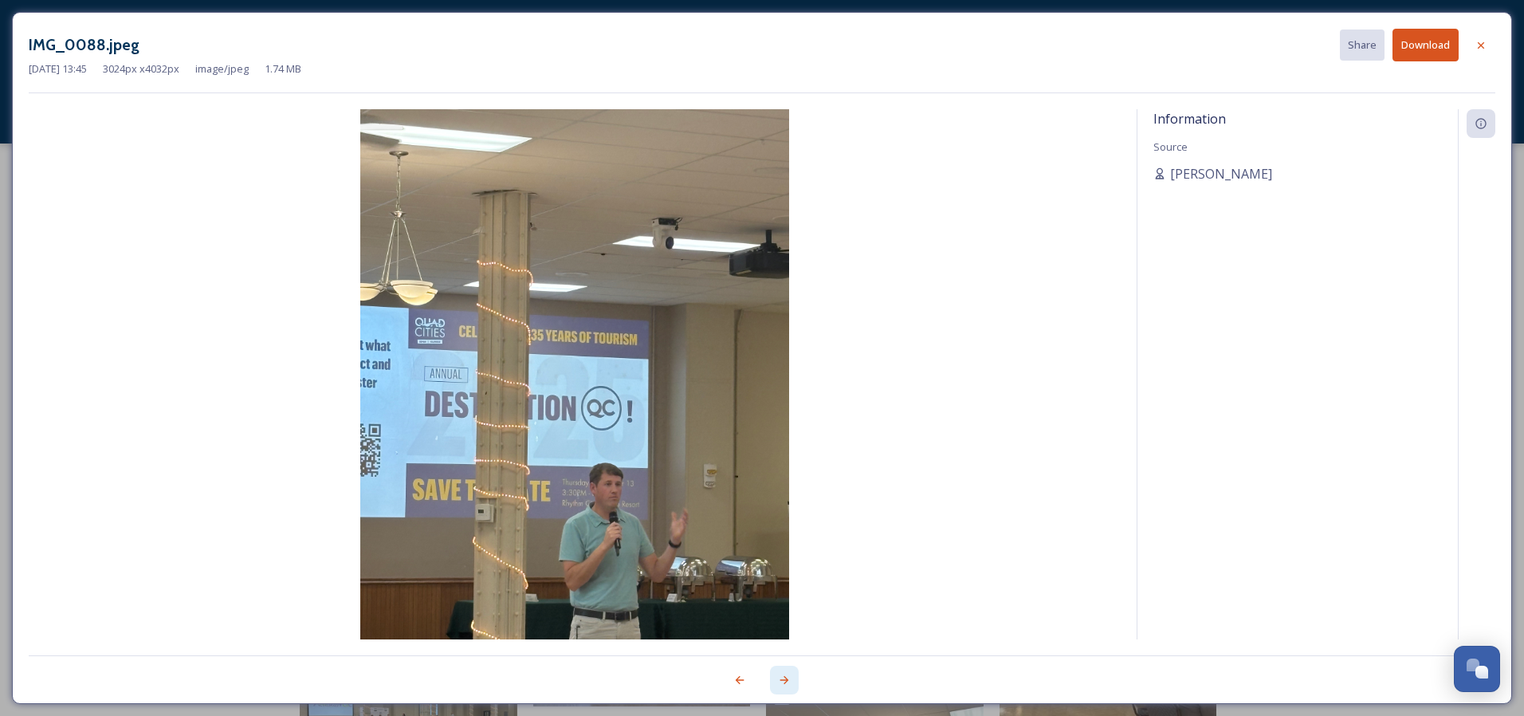
click at [773, 684] on div at bounding box center [784, 680] width 29 height 29
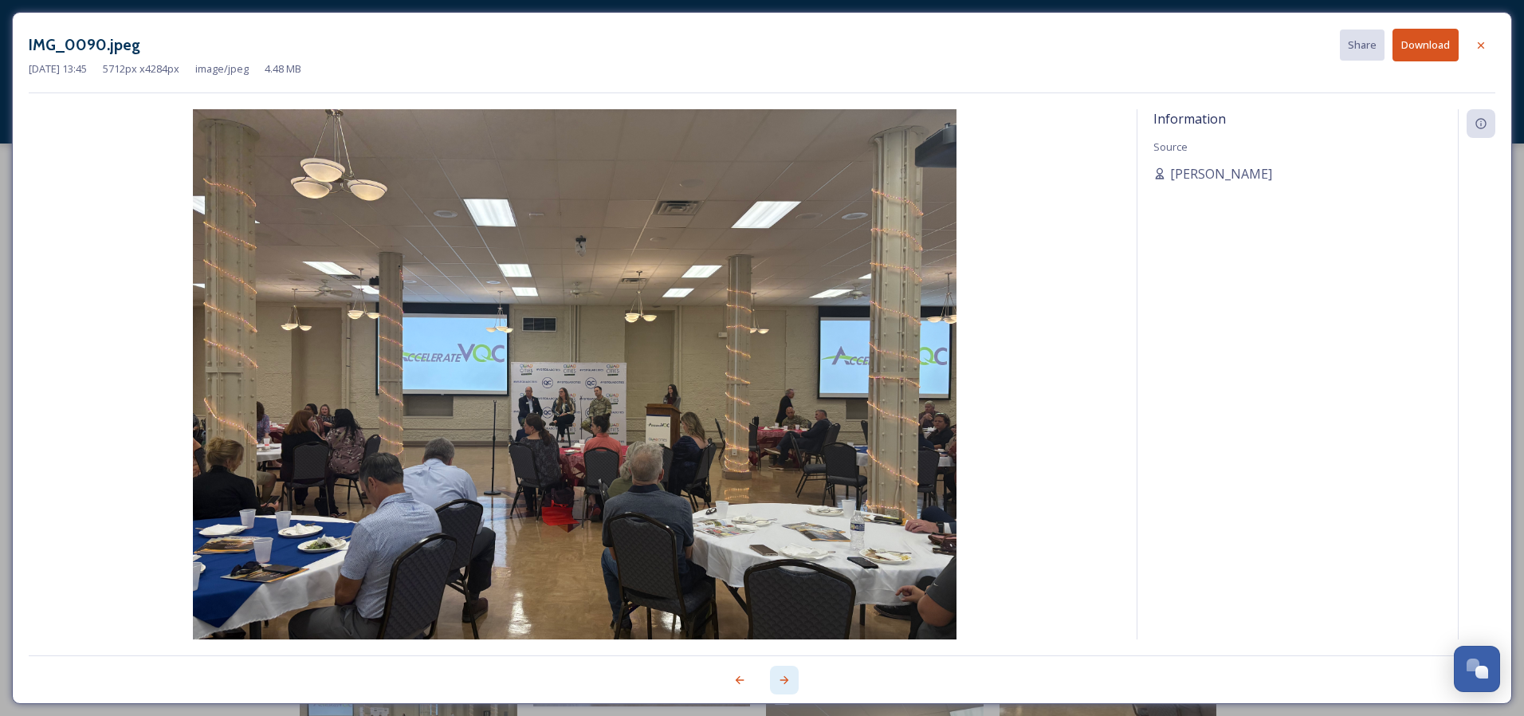
click at [787, 683] on icon at bounding box center [784, 680] width 13 height 13
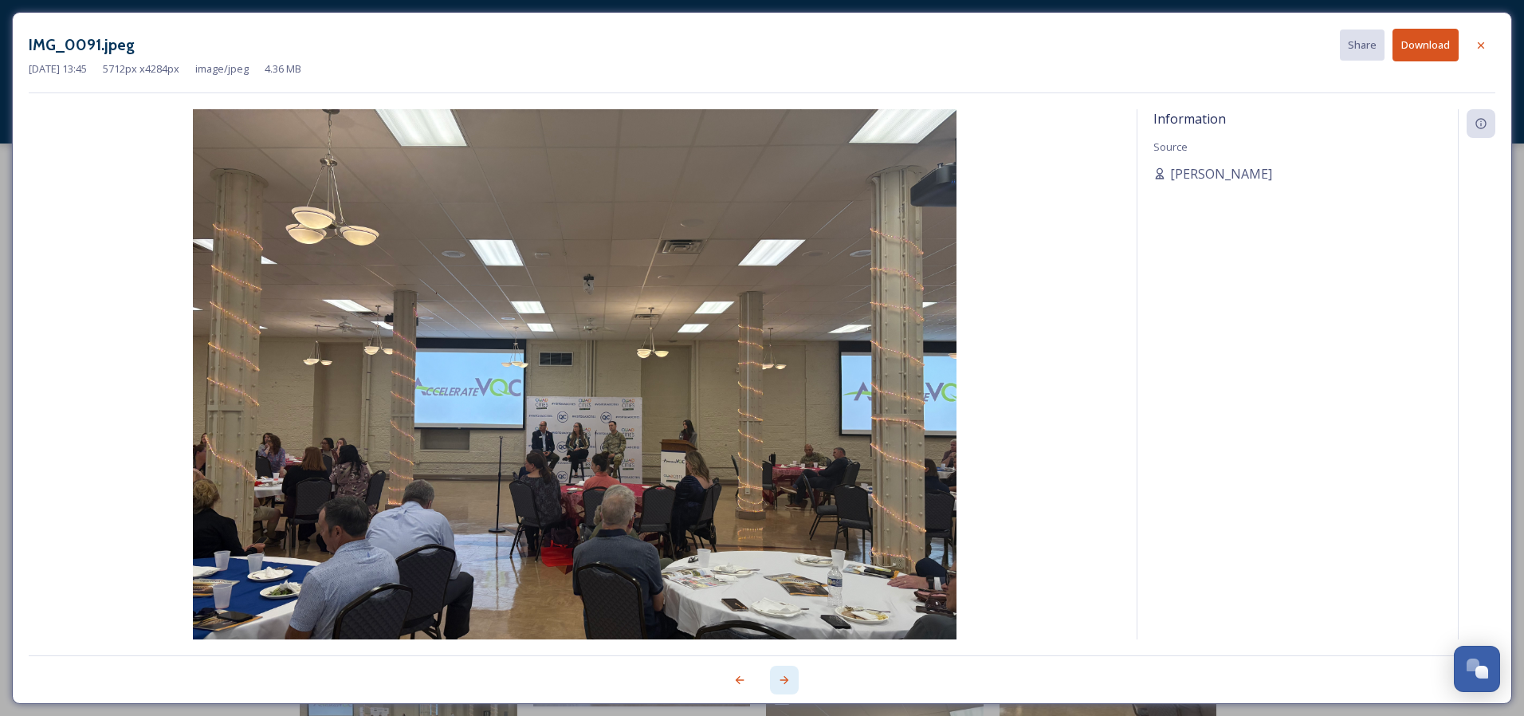
click at [789, 685] on icon at bounding box center [784, 680] width 13 height 13
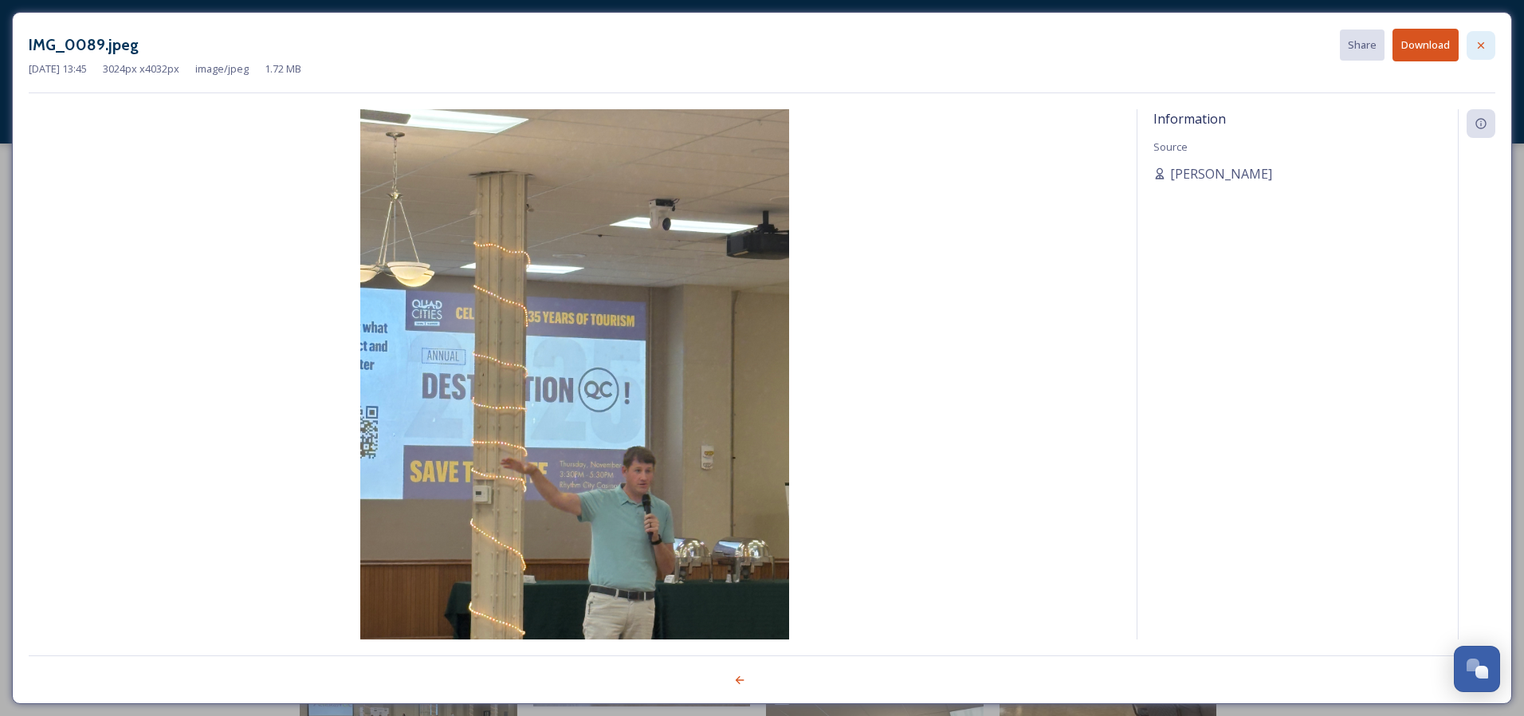
click at [1488, 49] on div at bounding box center [1481, 45] width 29 height 29
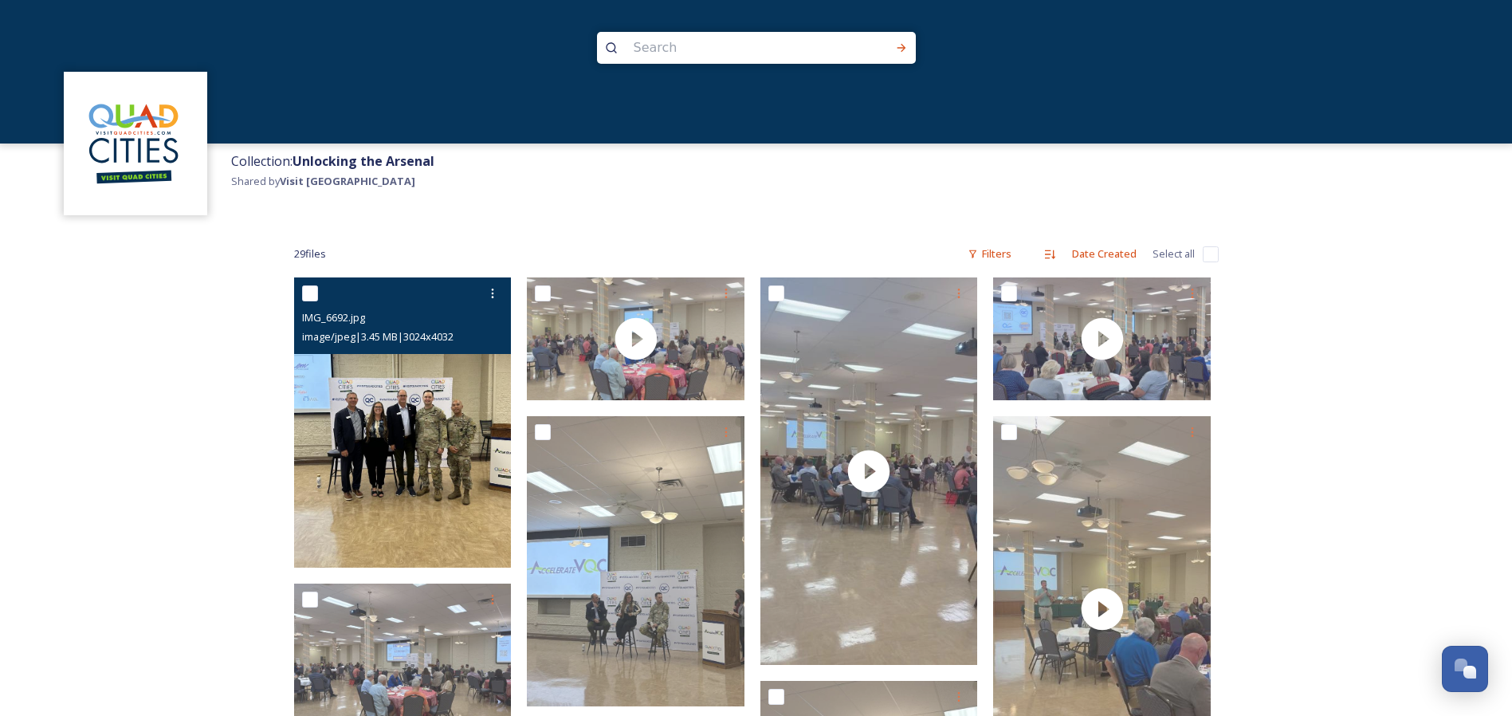
click at [398, 462] on img at bounding box center [403, 422] width 218 height 290
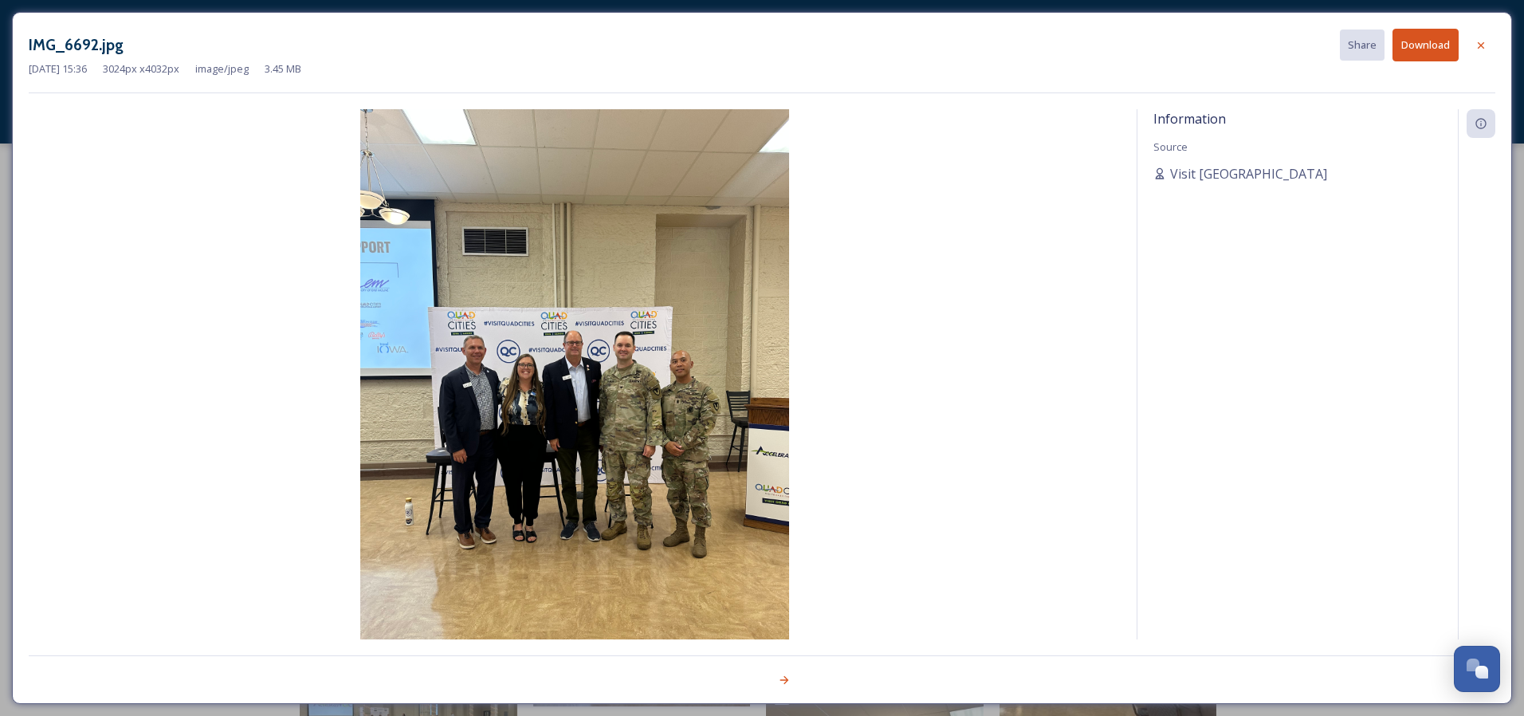
click at [1414, 43] on button "Download" at bounding box center [1426, 45] width 66 height 33
click at [898, 63] on div "[DATE] 15:36 3024 px x 4032 px image/jpeg 3.45 MB" at bounding box center [762, 68] width 1467 height 15
click at [1477, 49] on icon at bounding box center [1481, 45] width 13 height 13
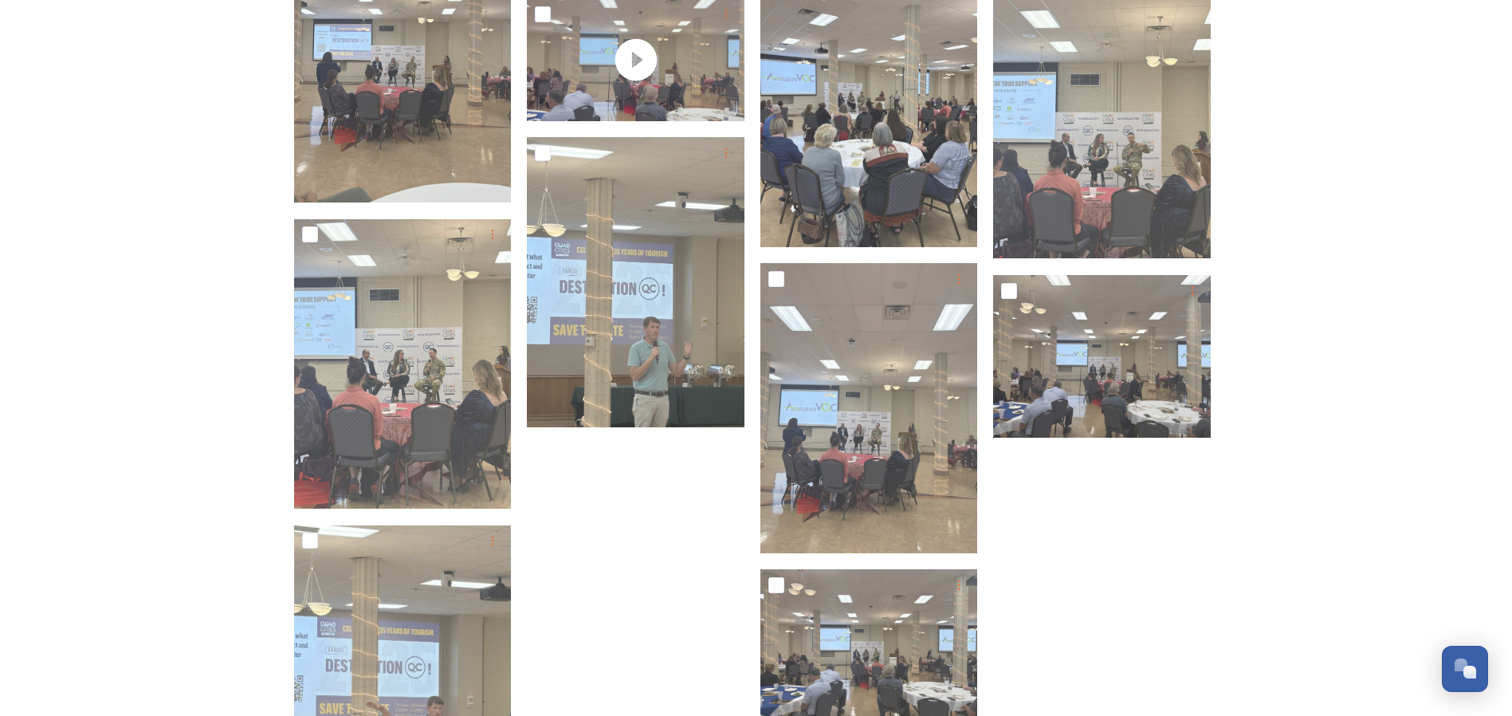
scroll to position [1706, 0]
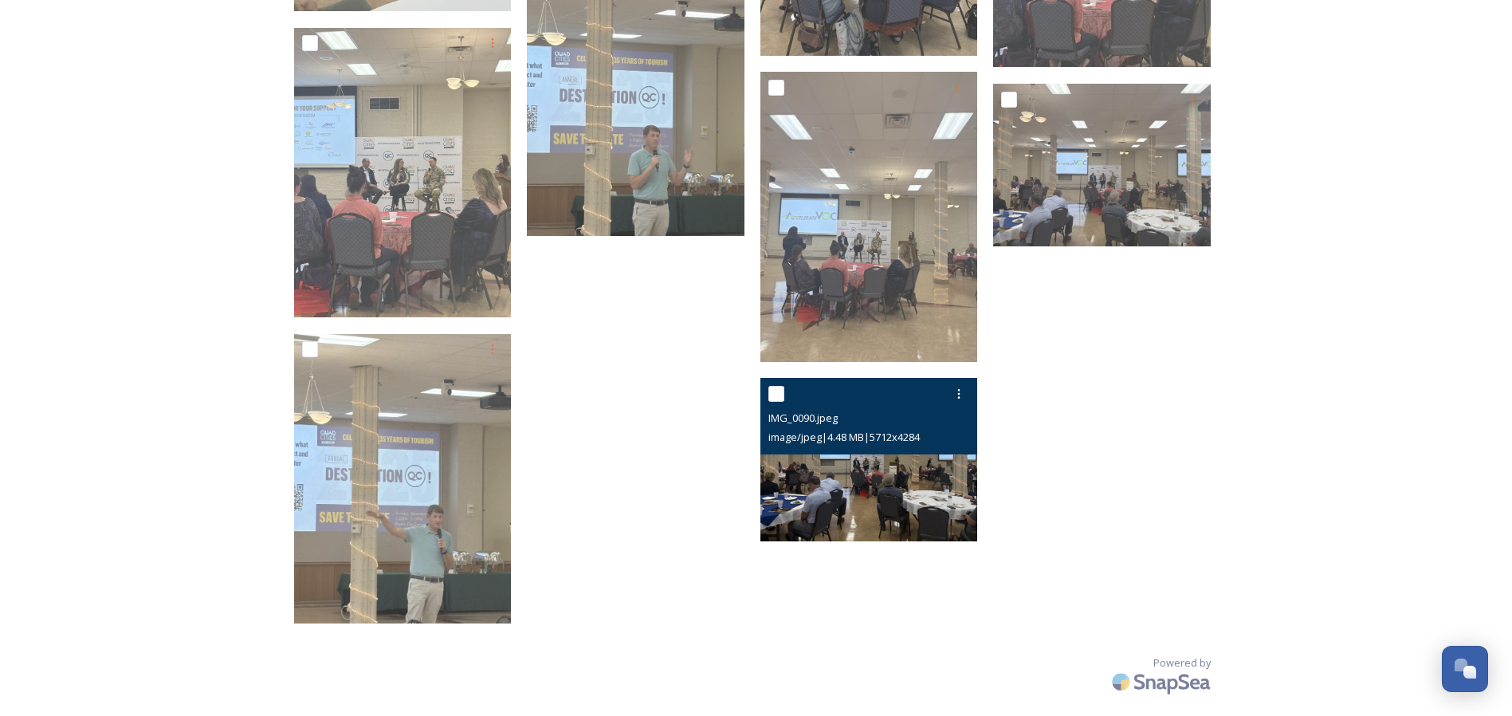
click at [802, 464] on img at bounding box center [870, 459] width 218 height 163
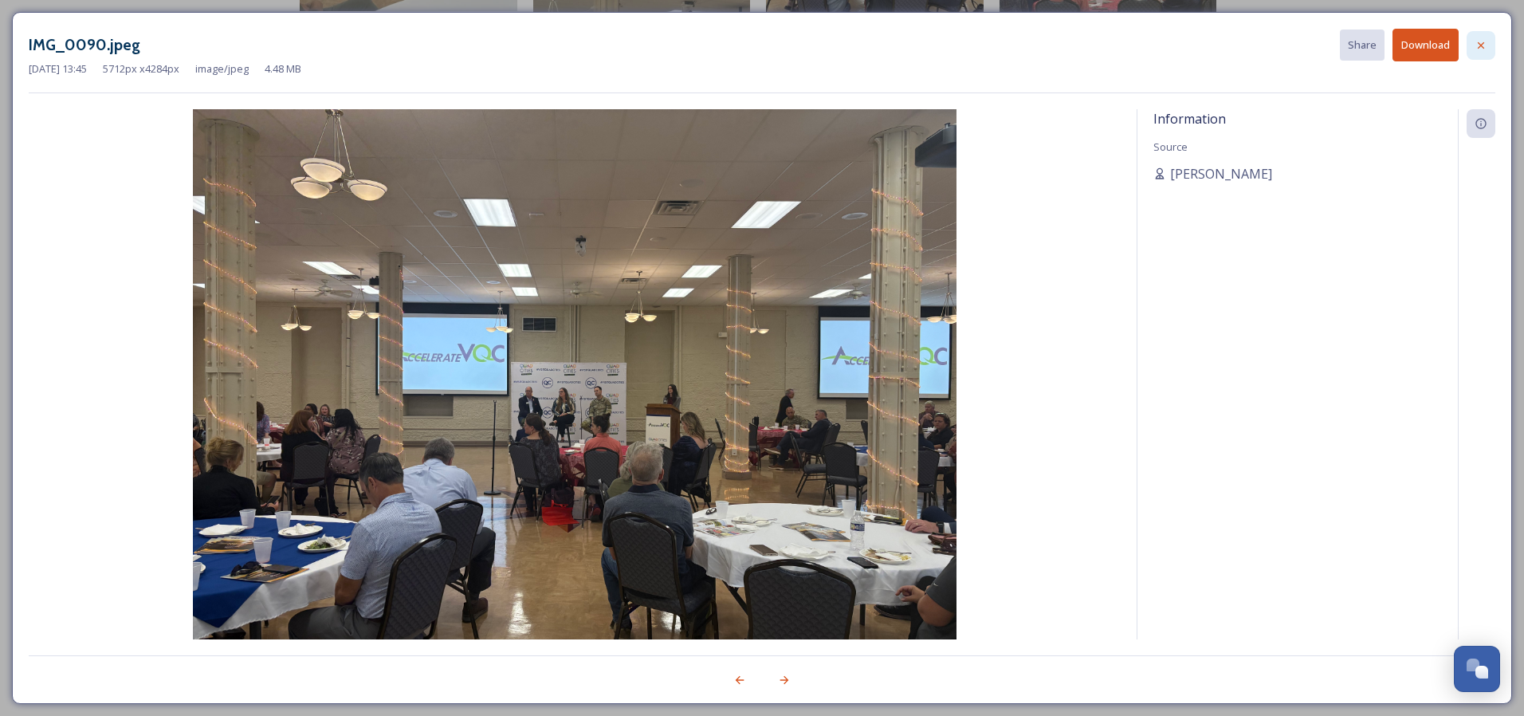
click at [1473, 41] on div at bounding box center [1481, 45] width 29 height 29
